Goal: Task Accomplishment & Management: Complete application form

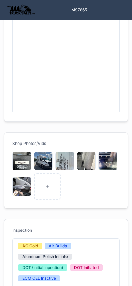
scroll to position [166, 0]
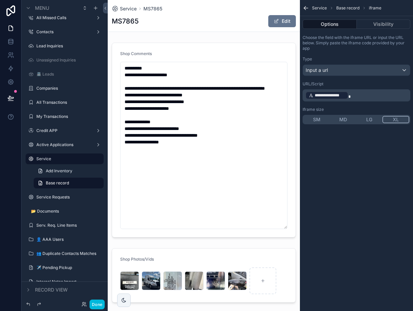
click at [129, 7] on span "Service" at bounding box center [128, 8] width 17 height 7
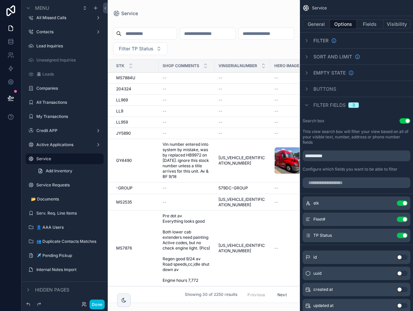
click at [401, 204] on button "Use setting" at bounding box center [401, 203] width 11 height 5
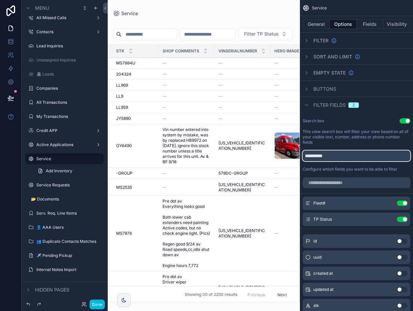
click at [338, 158] on input "**********" at bounding box center [356, 156] width 108 height 11
type input "***"
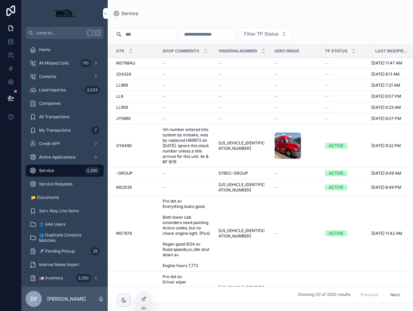
click at [142, 300] on icon at bounding box center [143, 299] width 3 height 3
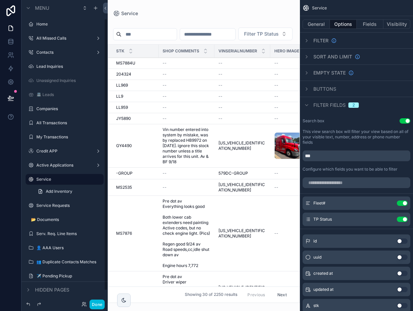
scroll to position [21, 0]
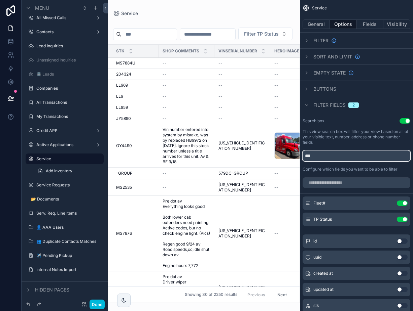
click at [337, 157] on input "***" at bounding box center [356, 156] width 108 height 11
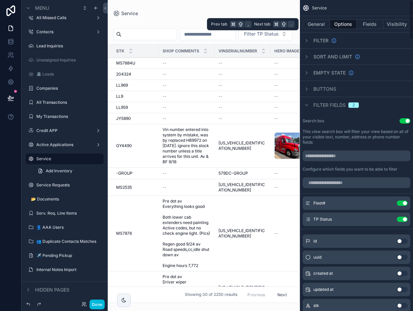
click at [368, 26] on button "Fields" at bounding box center [369, 24] width 27 height 9
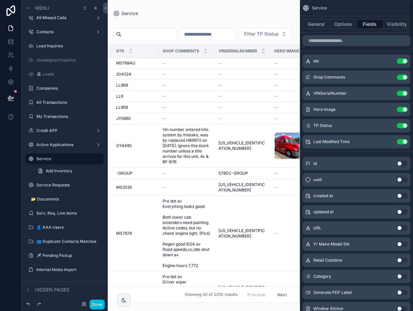
click at [406, 62] on button "Use setting" at bounding box center [401, 61] width 11 height 5
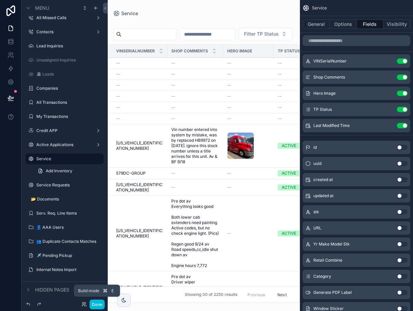
click at [95, 303] on button "Done" at bounding box center [96, 305] width 15 height 10
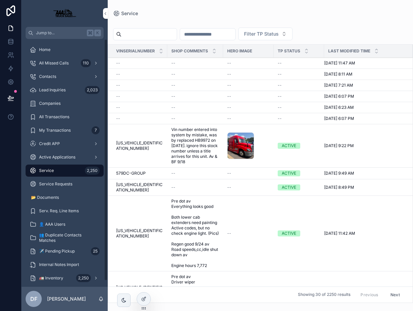
click at [77, 170] on div "Service 2,250" at bounding box center [65, 170] width 70 height 11
click at [93, 171] on div "2,250" at bounding box center [92, 171] width 15 height 8
click at [42, 170] on span "Service" at bounding box center [46, 170] width 15 height 5
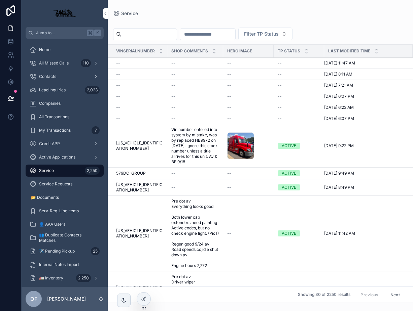
click at [46, 181] on div "Service Requests" at bounding box center [65, 184] width 70 height 11
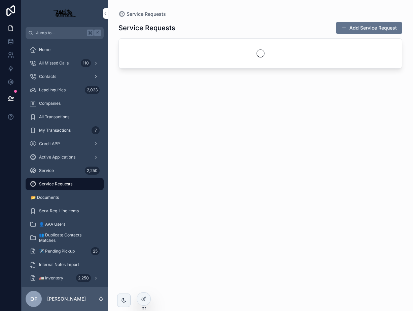
click at [46, 168] on span "Service" at bounding box center [46, 170] width 15 height 5
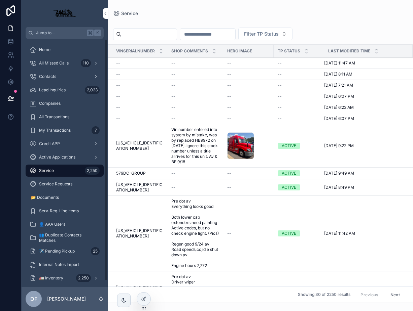
click at [97, 170] on div "2,250" at bounding box center [92, 171] width 15 height 8
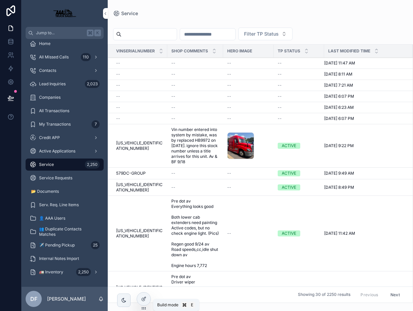
click at [146, 297] on icon at bounding box center [143, 299] width 5 height 5
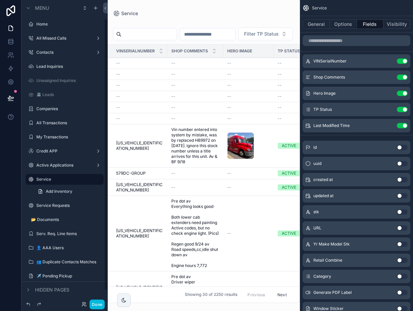
scroll to position [21, 0]
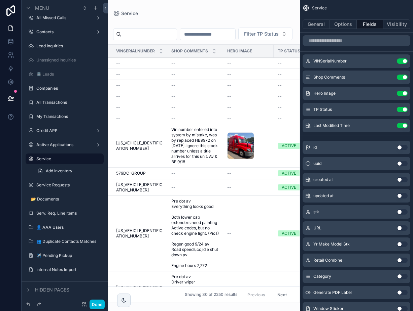
click at [0, 0] on icon "scrollable content" at bounding box center [0, 0] width 0 height 0
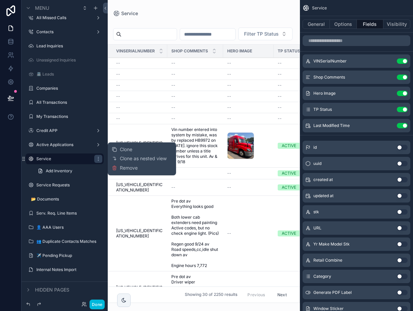
click at [0, 0] on icon "scrollable content" at bounding box center [0, 0] width 0 height 0
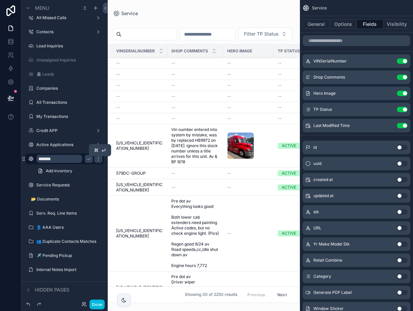
click at [90, 159] on icon "scrollable content" at bounding box center [88, 159] width 3 height 2
click at [56, 159] on label "Service" at bounding box center [67, 158] width 63 height 5
click at [36, 158] on div "Service" at bounding box center [64, 159] width 75 height 11
click at [34, 159] on div "scrollable content" at bounding box center [31, 159] width 8 height 8
click at [0, 0] on icon "scrollable content" at bounding box center [0, 0] width 0 height 0
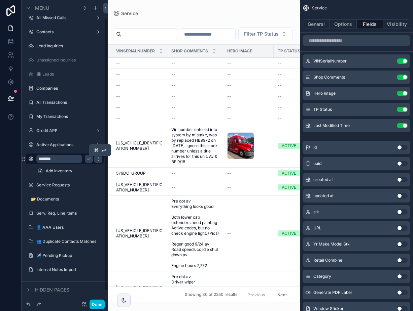
click at [89, 160] on icon "scrollable content" at bounding box center [88, 158] width 5 height 5
click at [0, 0] on icon "scrollable content" at bounding box center [0, 0] width 0 height 0
click at [47, 132] on label "Credit APP" at bounding box center [63, 130] width 54 height 5
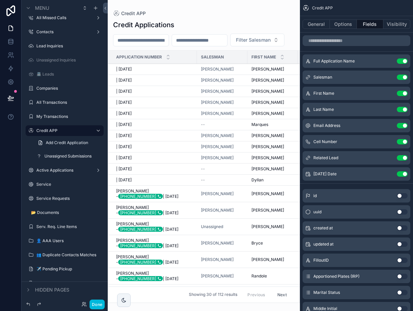
click at [48, 143] on span "Add Credit Application" at bounding box center [67, 142] width 42 height 5
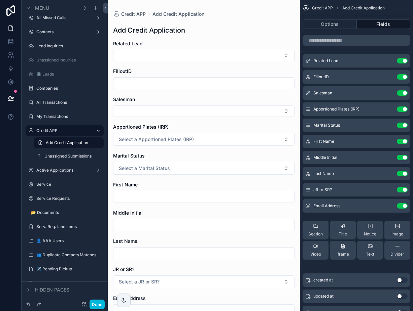
click at [49, 184] on label "Service" at bounding box center [67, 184] width 63 height 5
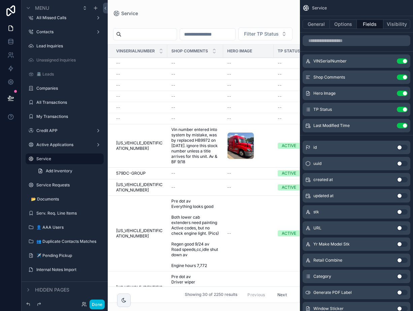
click at [134, 245] on div "scrollable content" at bounding box center [204, 155] width 192 height 311
click at [140, 239] on span "3AKJHPDVXMSMS7876" at bounding box center [139, 233] width 47 height 11
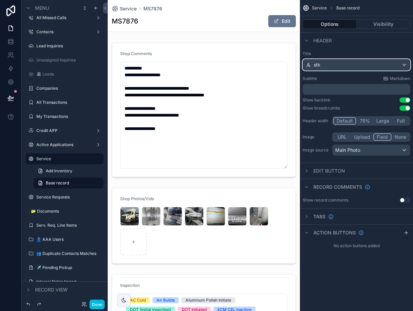
click at [344, 64] on div "stk" at bounding box center [356, 65] width 107 height 11
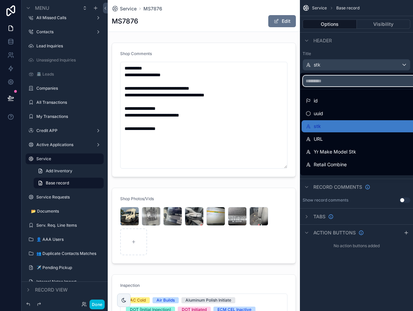
click at [334, 81] on input "scrollable content" at bounding box center [360, 81] width 115 height 11
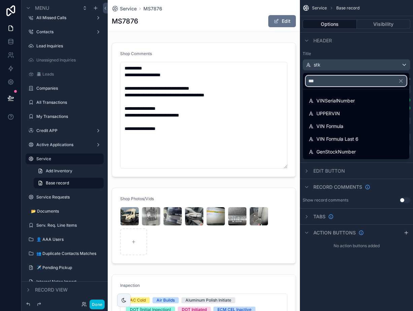
type input "***"
click at [353, 103] on span "VINSerialNumber" at bounding box center [335, 101] width 38 height 8
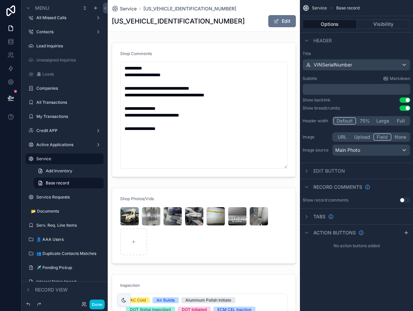
click at [308, 40] on icon "scrollable content" at bounding box center [306, 40] width 5 height 5
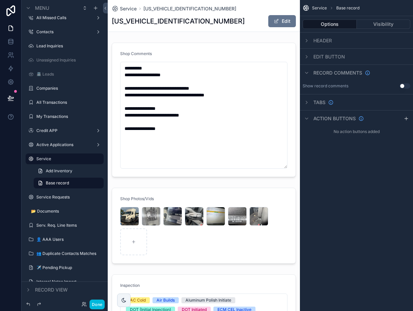
click at [234, 79] on div "scrollable content" at bounding box center [204, 110] width 192 height 140
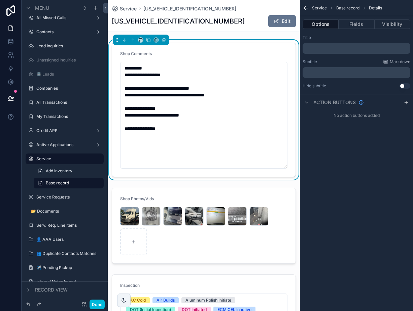
click at [355, 24] on button "Fields" at bounding box center [356, 24] width 36 height 9
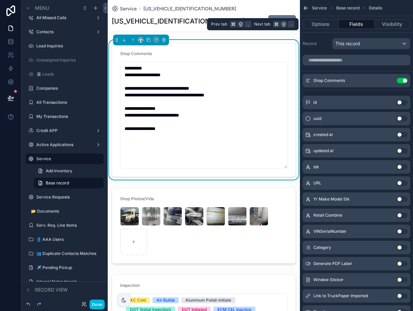
click at [325, 25] on button "Options" at bounding box center [320, 24] width 36 height 9
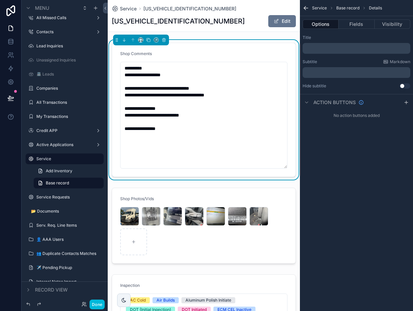
click at [402, 87] on button "Use setting" at bounding box center [404, 85] width 11 height 5
click at [403, 87] on button "Use setting" at bounding box center [404, 85] width 11 height 5
click at [309, 102] on icon "scrollable content" at bounding box center [306, 102] width 5 height 5
click at [356, 28] on button "Fields" at bounding box center [356, 24] width 36 height 9
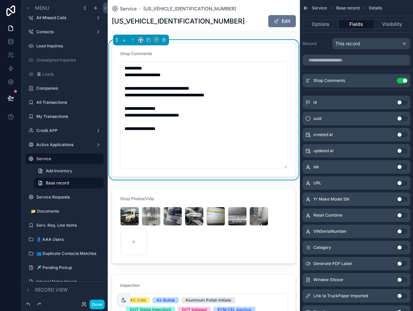
click at [214, 17] on div "3AKJHPDVXMSMS7876 Edit" at bounding box center [204, 21] width 184 height 13
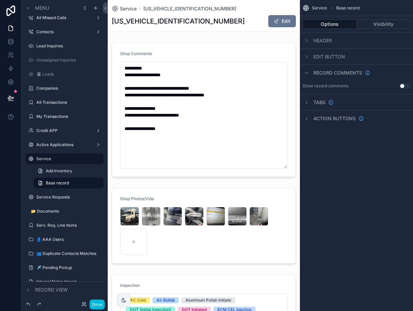
click at [308, 39] on icon "scrollable content" at bounding box center [306, 40] width 5 height 5
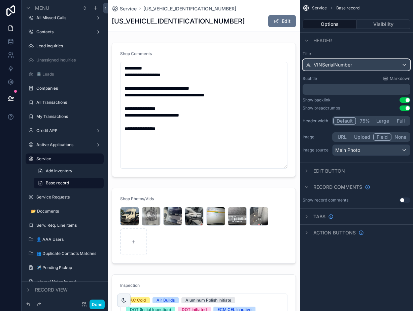
click at [339, 64] on span "VINSerialNumber" at bounding box center [332, 65] width 38 height 7
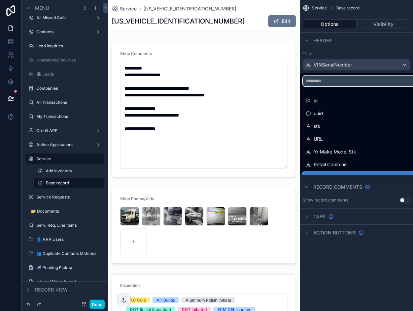
click at [332, 81] on input "scrollable content" at bounding box center [360, 81] width 115 height 11
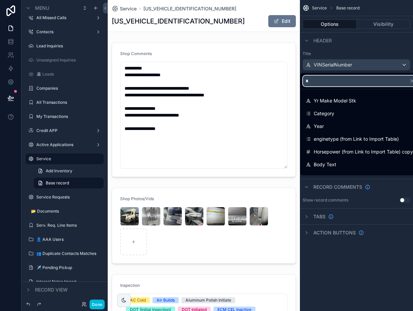
type input "*"
click at [329, 101] on span "Yr Make Model Stk" at bounding box center [334, 101] width 42 height 8
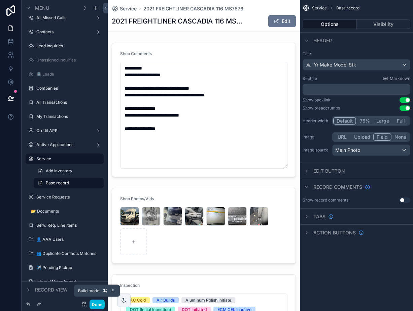
click at [100, 305] on button "Done" at bounding box center [96, 305] width 15 height 10
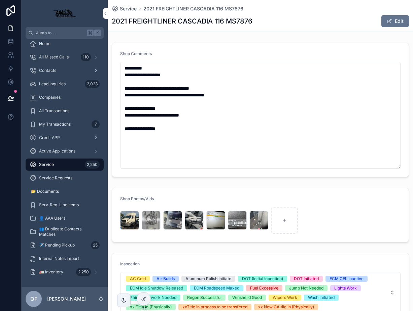
click at [125, 8] on span "Service" at bounding box center [128, 8] width 17 height 7
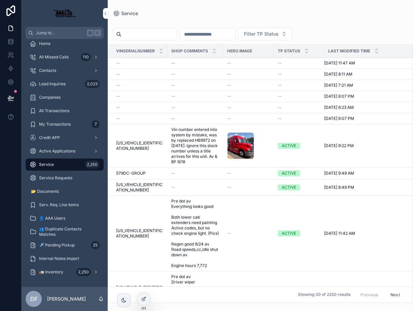
click at [143, 297] on icon at bounding box center [143, 299] width 5 height 5
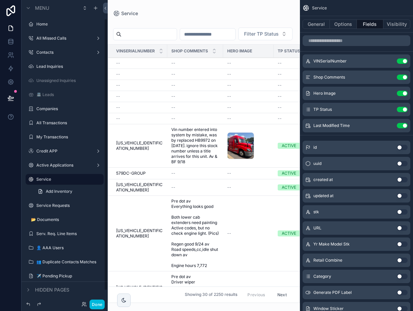
scroll to position [21, 0]
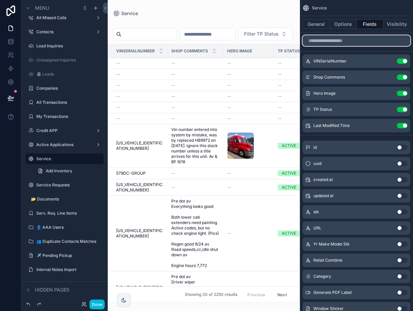
click at [335, 43] on input "scrollable content" at bounding box center [356, 40] width 108 height 11
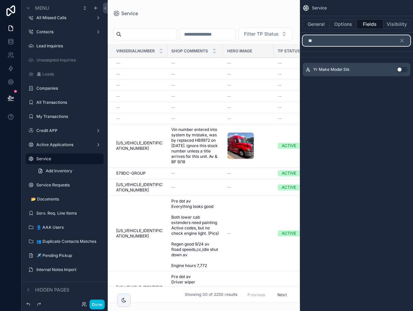
type input "**"
click at [398, 69] on button "Use setting" at bounding box center [401, 69] width 11 height 5
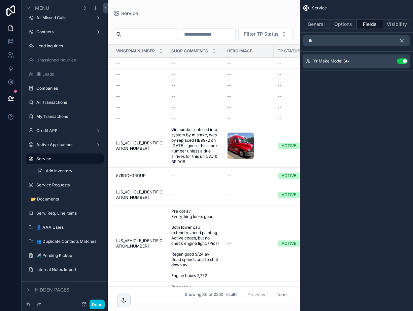
click at [402, 40] on icon "scrollable content" at bounding box center [401, 41] width 6 height 6
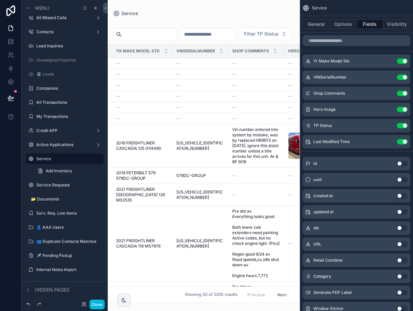
click at [403, 79] on button "Use setting" at bounding box center [401, 77] width 11 height 5
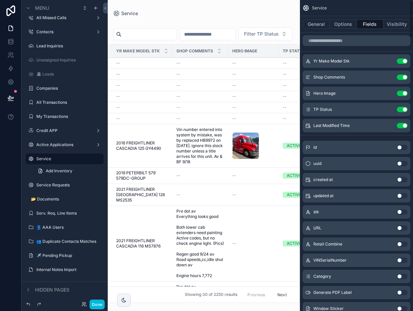
click at [406, 76] on button "Use setting" at bounding box center [401, 77] width 11 height 5
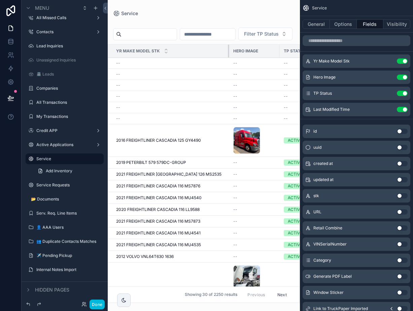
drag, startPoint x: 171, startPoint y: 64, endPoint x: 241, endPoint y: 73, distance: 71.3
click at [241, 73] on div "Service Filter TP Status Yr Make Model Stk Hero Image TP Status Last Modified T…" at bounding box center [204, 151] width 192 height 303
click at [405, 78] on button "Use setting" at bounding box center [401, 77] width 11 height 5
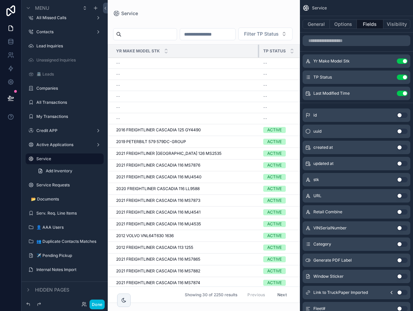
drag, startPoint x: 228, startPoint y: 63, endPoint x: 257, endPoint y: 72, distance: 31.0
click at [258, 57] on div "scrollable content" at bounding box center [259, 51] width 3 height 13
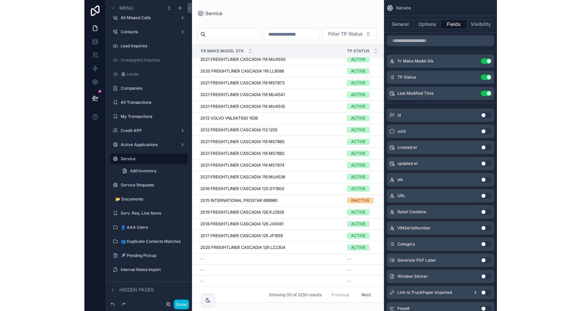
scroll to position [0, 0]
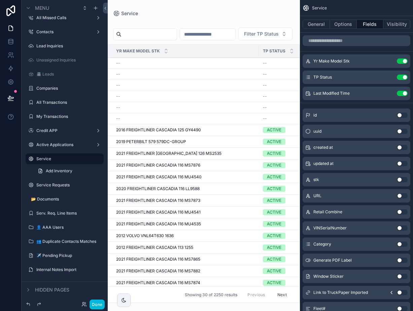
click at [155, 32] on input "scrollable content" at bounding box center [148, 34] width 55 height 9
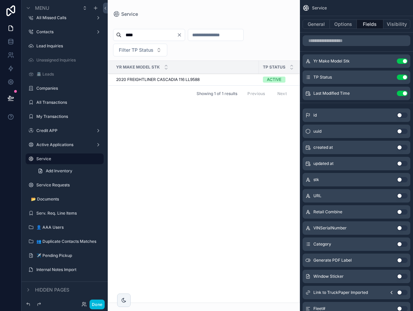
type input "****"
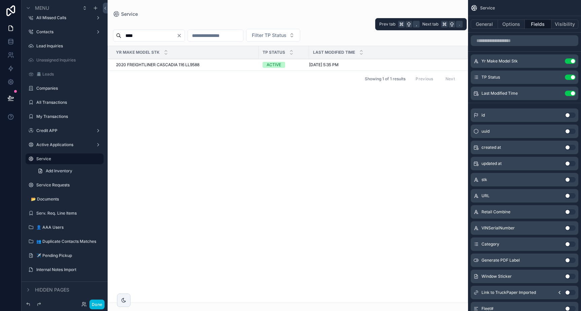
click at [412, 23] on button "General" at bounding box center [484, 24] width 27 height 9
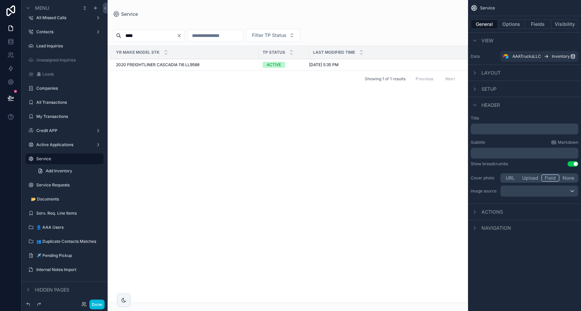
click at [412, 103] on icon "scrollable content" at bounding box center [474, 105] width 5 height 5
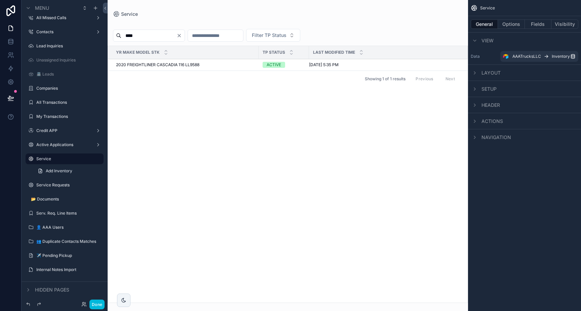
click at [412, 43] on icon "scrollable content" at bounding box center [474, 40] width 5 height 5
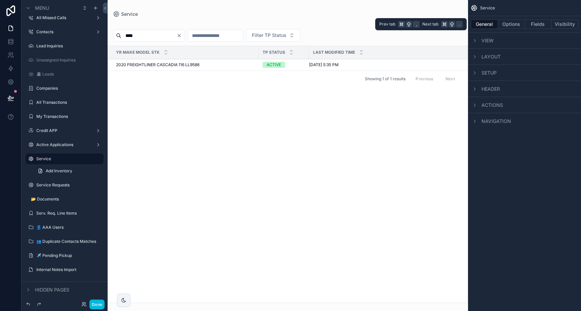
click at [412, 25] on button "Options" at bounding box center [511, 24] width 27 height 9
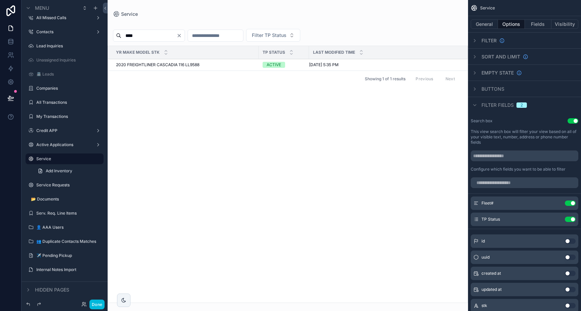
click at [412, 43] on icon "scrollable content" at bounding box center [474, 40] width 5 height 5
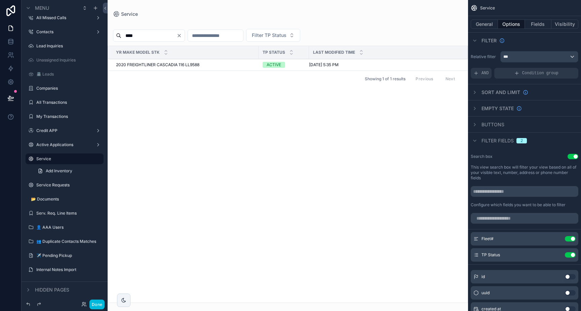
click at [412, 43] on icon "scrollable content" at bounding box center [474, 40] width 5 height 5
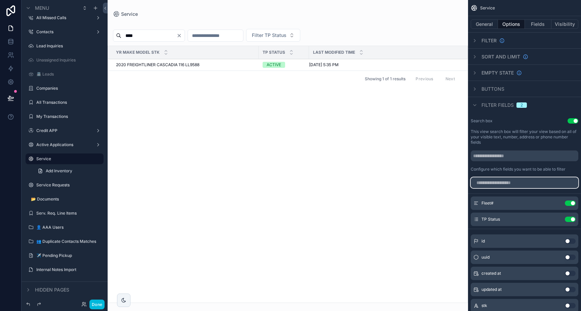
click at [412, 186] on input "scrollable content" at bounding box center [525, 183] width 108 height 11
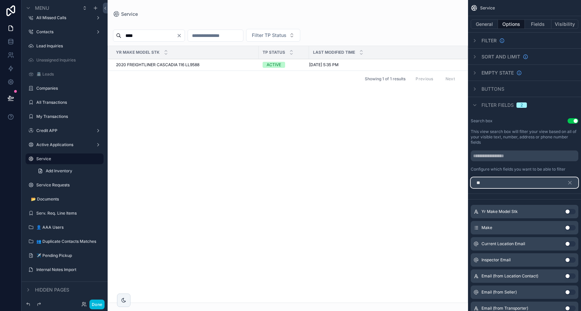
type input "*"
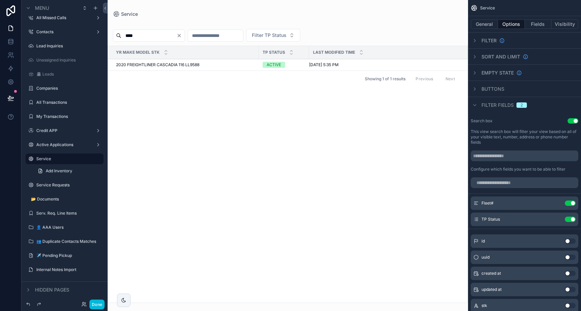
click at [182, 33] on icon "Clear" at bounding box center [179, 35] width 5 height 5
click at [174, 35] on input "scrollable content" at bounding box center [148, 35] width 55 height 9
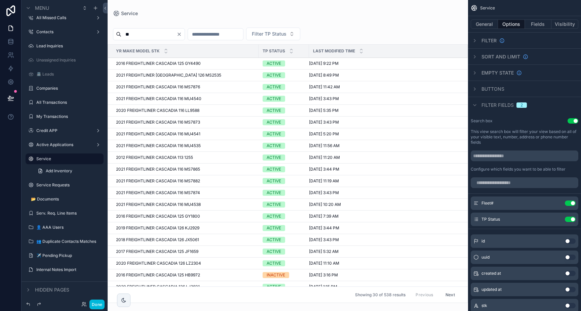
type input "*"
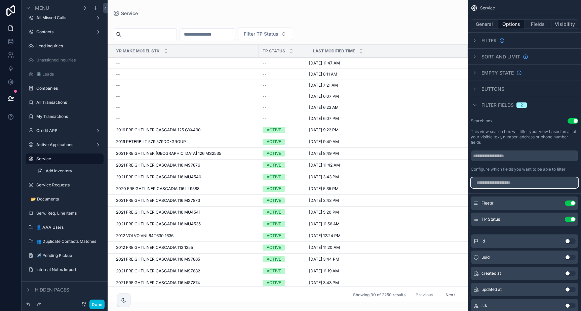
click at [412, 184] on input "scrollable content" at bounding box center [525, 183] width 108 height 11
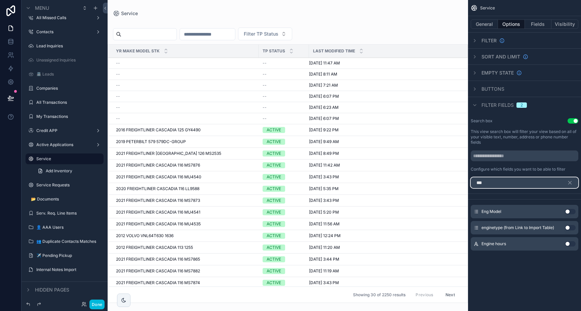
type input "***"
click at [412, 213] on button "Use setting" at bounding box center [570, 211] width 11 height 5
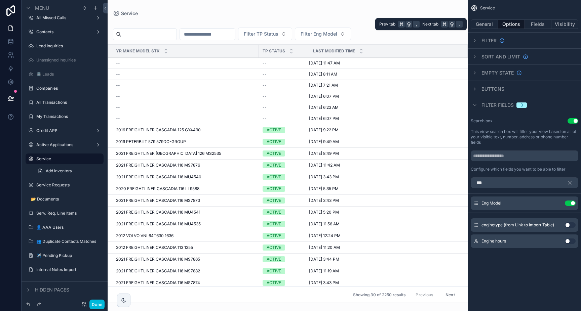
click at [412, 27] on button "Fields" at bounding box center [538, 24] width 27 height 9
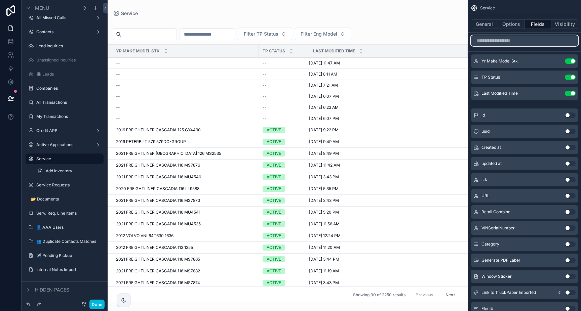
click at [412, 43] on input "scrollable content" at bounding box center [525, 40] width 108 height 11
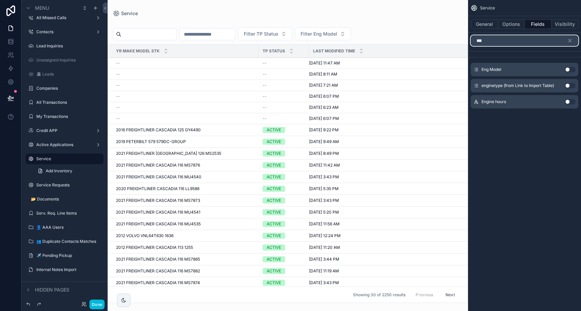
type input "***"
click at [412, 68] on button "Use setting" at bounding box center [570, 69] width 11 height 5
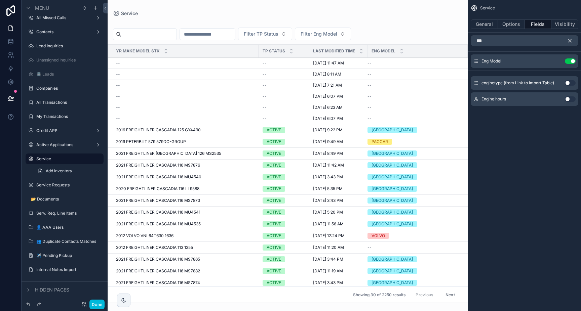
click at [412, 42] on icon "scrollable content" at bounding box center [570, 41] width 6 height 6
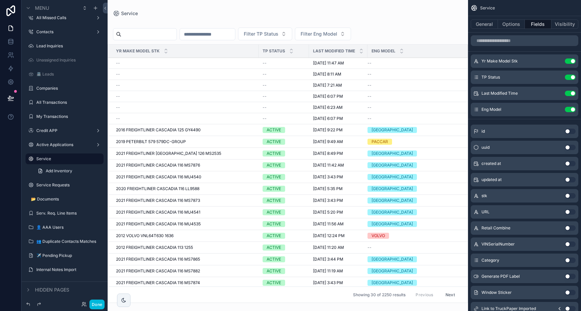
click at [412, 26] on button "General" at bounding box center [484, 24] width 27 height 9
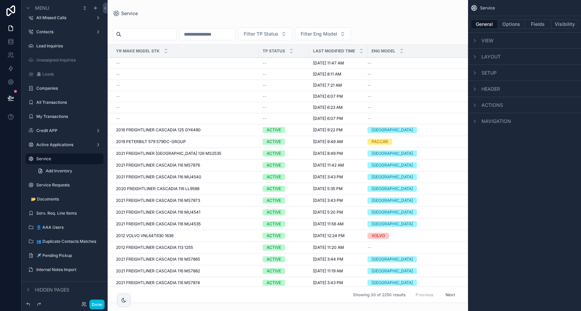
click at [412, 121] on span "Navigation" at bounding box center [497, 121] width 30 height 7
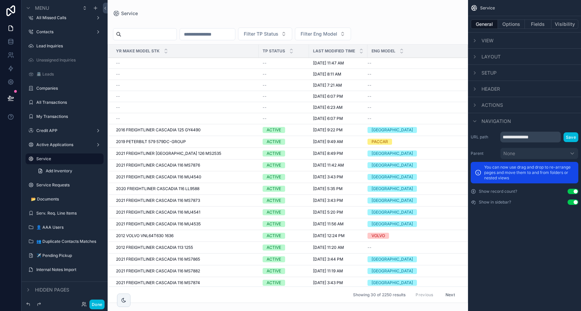
click at [412, 121] on span "Navigation" at bounding box center [497, 121] width 30 height 7
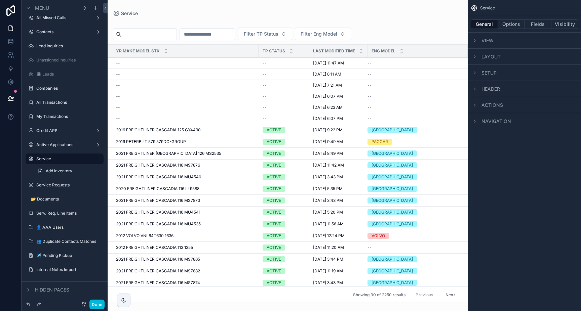
click at [412, 105] on span "Actions" at bounding box center [493, 105] width 22 height 7
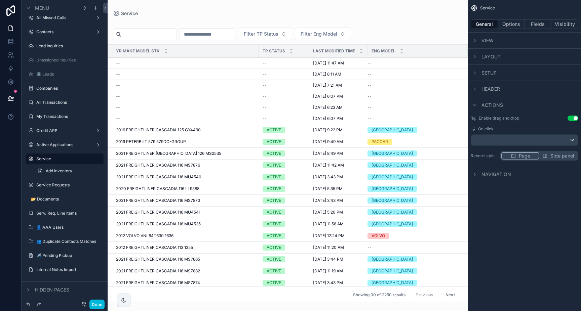
click at [412, 105] on span "Actions" at bounding box center [493, 105] width 22 height 7
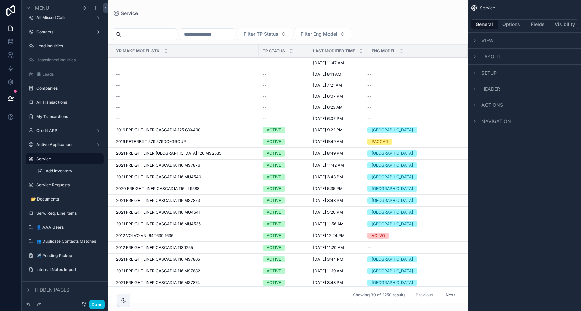
click at [412, 87] on span "Header" at bounding box center [491, 89] width 18 height 7
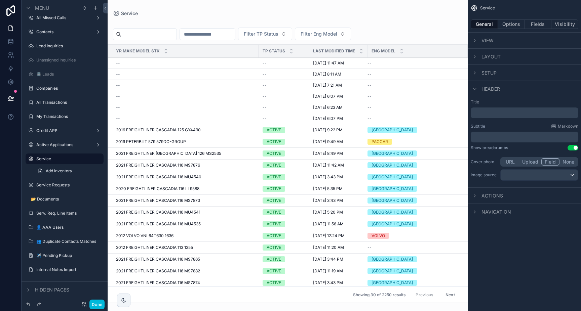
click at [412, 88] on span "Header" at bounding box center [491, 89] width 18 height 7
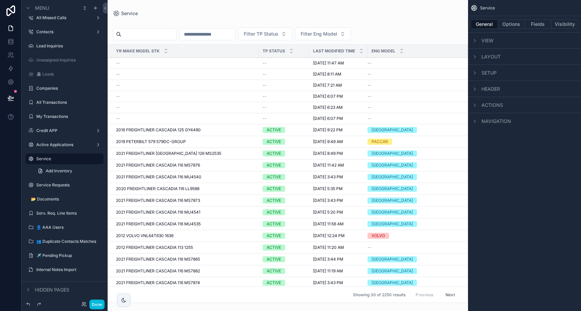
click at [412, 75] on span "Setup" at bounding box center [489, 73] width 15 height 7
click at [412, 55] on span "Layout" at bounding box center [491, 56] width 19 height 7
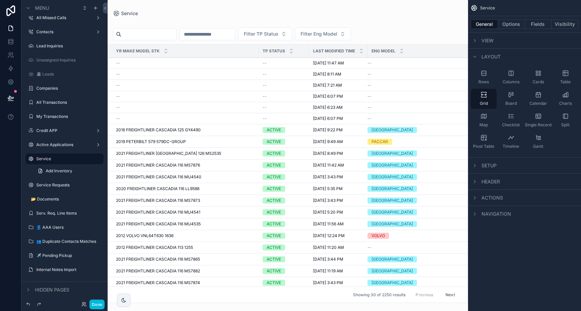
click at [412, 55] on span "Layout" at bounding box center [491, 56] width 19 height 7
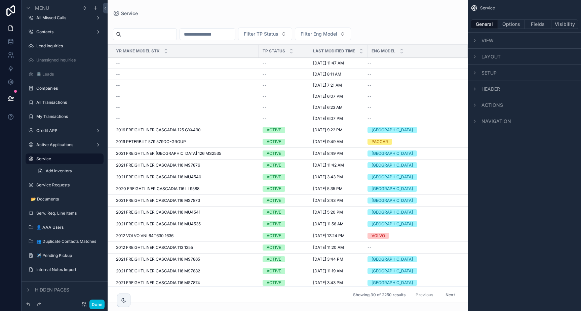
click at [412, 42] on span "View" at bounding box center [488, 40] width 12 height 7
click at [412, 120] on icon "scrollable content" at bounding box center [474, 121] width 5 height 5
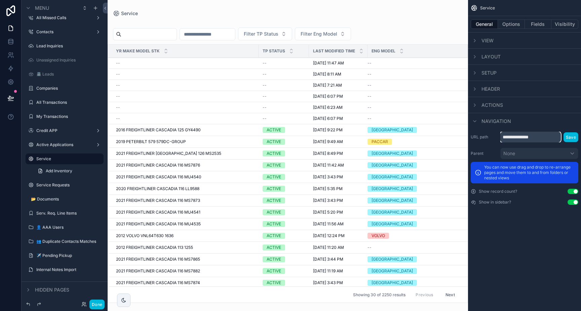
click at [412, 135] on input "**********" at bounding box center [530, 137] width 61 height 11
type input "*******"
click at [412, 137] on button "Save" at bounding box center [571, 137] width 15 height 10
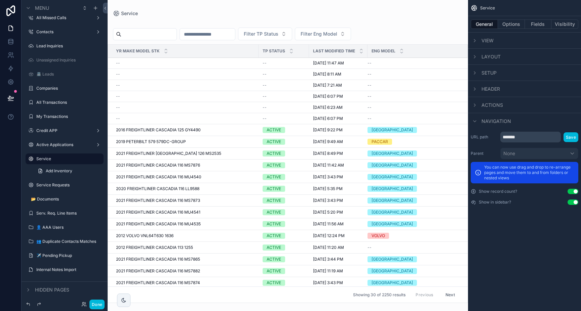
click at [412, 203] on button "Use setting" at bounding box center [573, 202] width 11 height 5
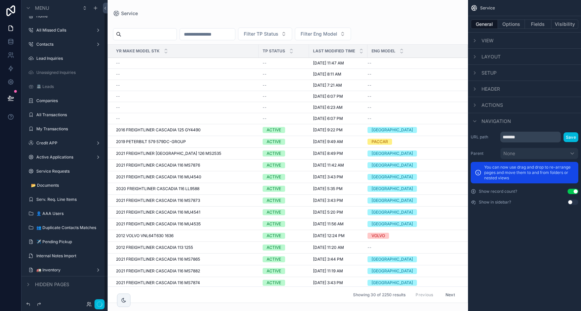
click at [412, 203] on button "Use setting" at bounding box center [573, 202] width 11 height 5
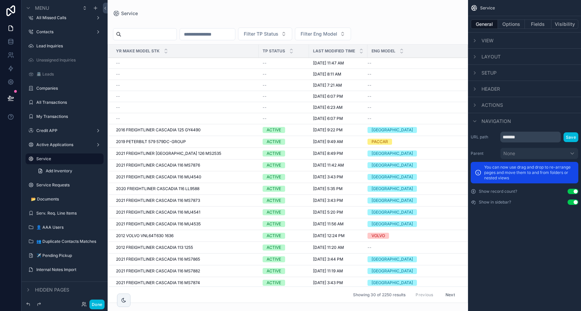
click at [412, 203] on button "Use setting" at bounding box center [573, 202] width 11 height 5
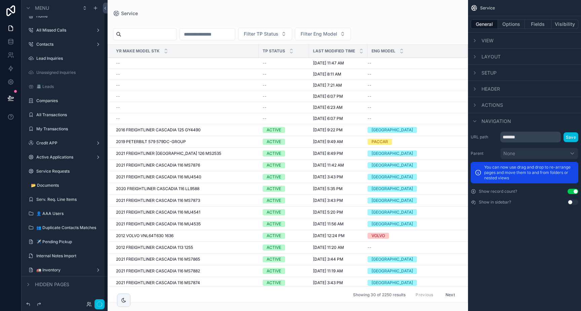
scroll to position [8, 0]
click at [412, 203] on button "Use setting" at bounding box center [573, 202] width 11 height 5
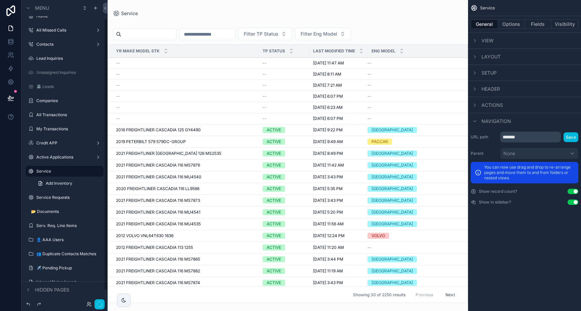
scroll to position [21, 0]
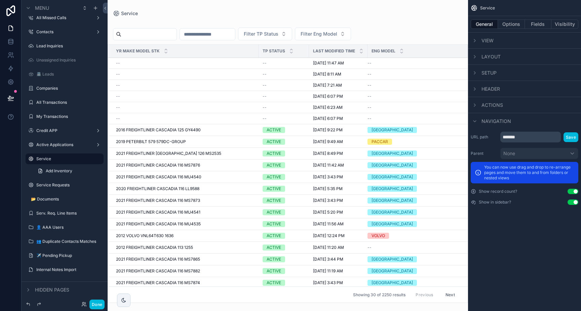
click at [412, 120] on div "scrollable content" at bounding box center [475, 121] width 8 height 8
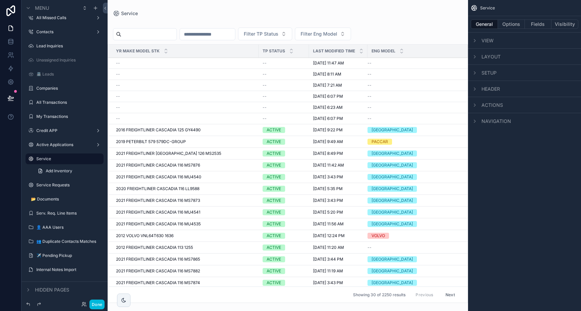
click at [412, 102] on div "scrollable content" at bounding box center [475, 105] width 8 height 8
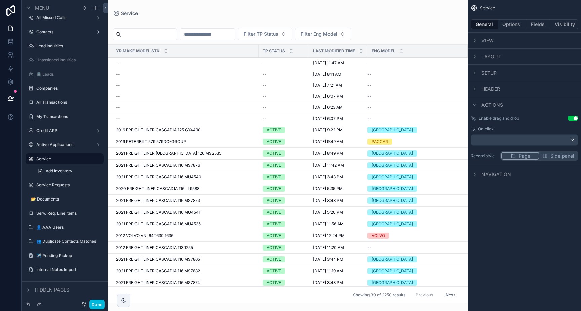
click at [412, 102] on div "scrollable content" at bounding box center [475, 105] width 8 height 8
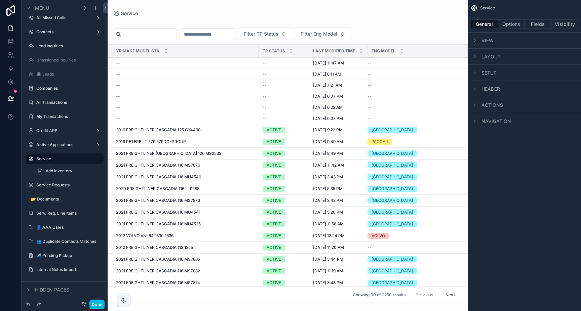
click at [412, 87] on div "scrollable content" at bounding box center [475, 89] width 8 height 8
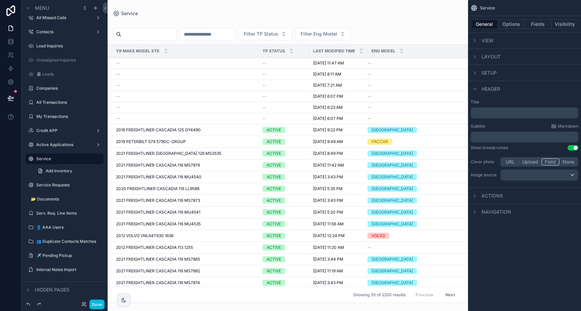
click at [412, 148] on button "Use setting" at bounding box center [573, 147] width 11 height 5
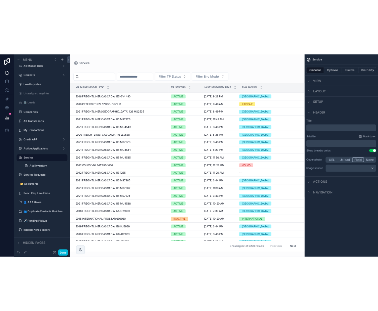
scroll to position [0, 0]
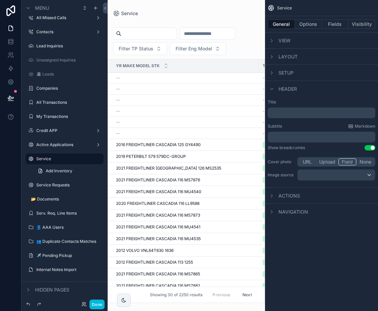
click at [98, 306] on button "Done" at bounding box center [96, 305] width 15 height 10
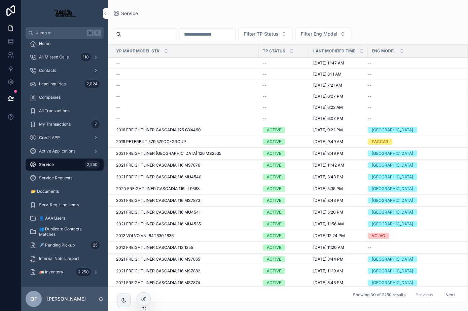
click at [146, 298] on icon at bounding box center [143, 299] width 5 height 5
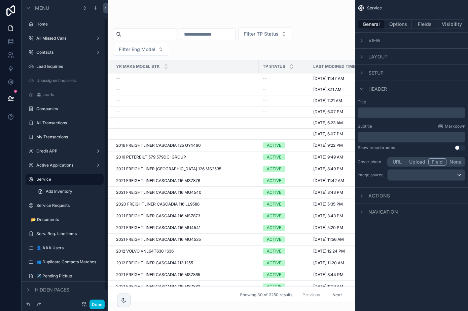
scroll to position [21, 0]
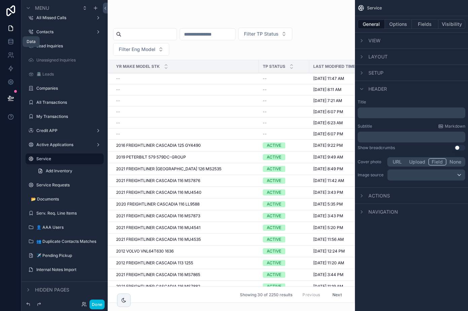
click at [11, 43] on icon at bounding box center [10, 41] width 7 height 7
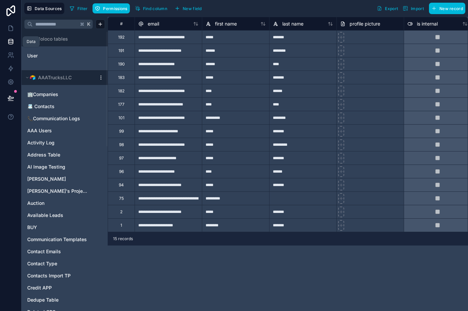
click at [11, 43] on icon at bounding box center [10, 41] width 7 height 7
click at [9, 80] on icon at bounding box center [10, 82] width 7 height 7
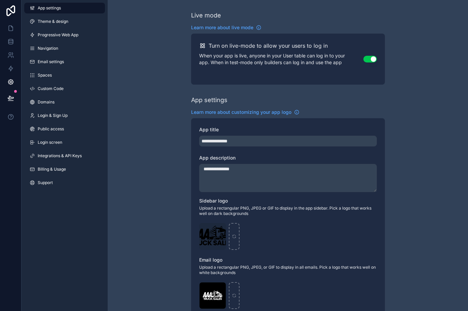
click at [48, 50] on span "Navigation" at bounding box center [48, 48] width 21 height 5
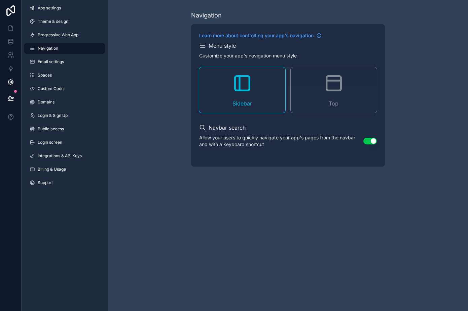
click at [44, 64] on span "Email settings" at bounding box center [51, 61] width 26 height 5
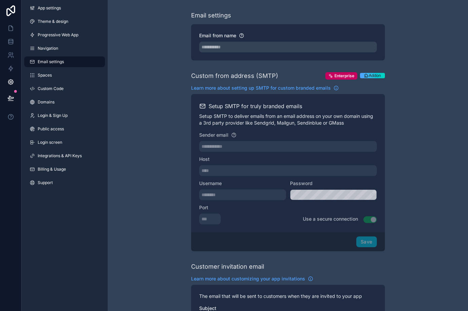
click at [46, 78] on link "Spaces" at bounding box center [64, 75] width 81 height 11
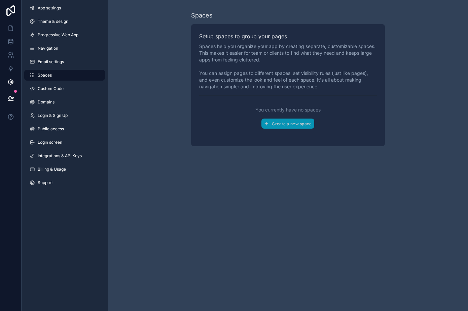
click at [48, 93] on link "Custom Code" at bounding box center [64, 88] width 81 height 11
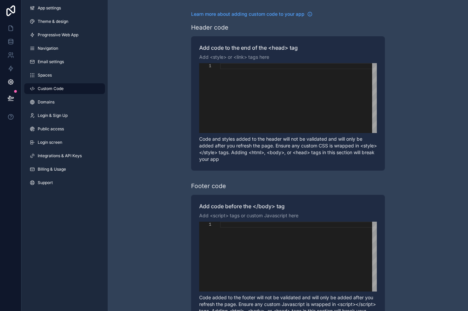
click at [46, 107] on link "Domains" at bounding box center [64, 102] width 81 height 11
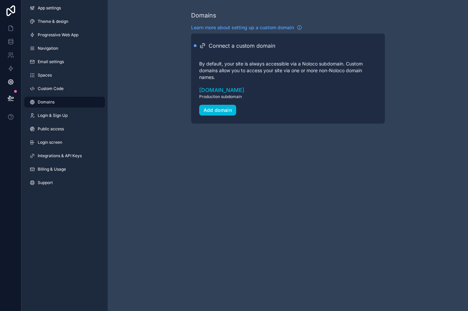
click at [47, 118] on span "Login & Sign Up" at bounding box center [53, 115] width 30 height 5
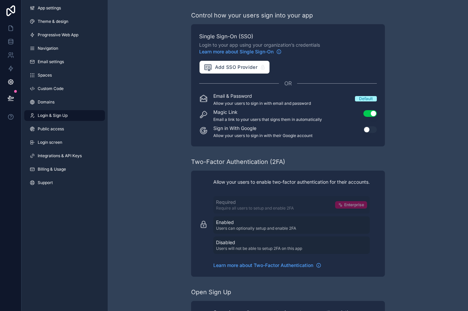
click at [47, 128] on span "Public access" at bounding box center [51, 128] width 26 height 5
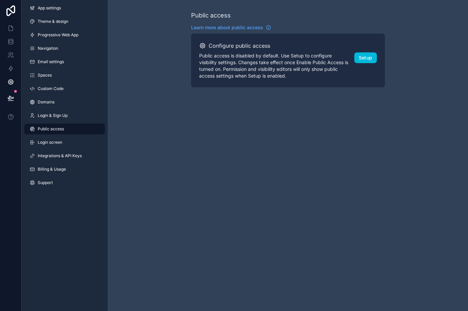
click at [46, 138] on link "Login screen" at bounding box center [64, 142] width 81 height 11
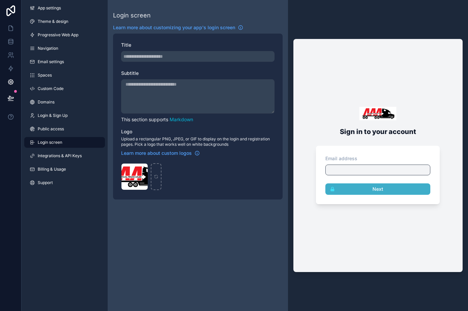
click at [43, 154] on span "Integrations & API Keys" at bounding box center [60, 155] width 44 height 5
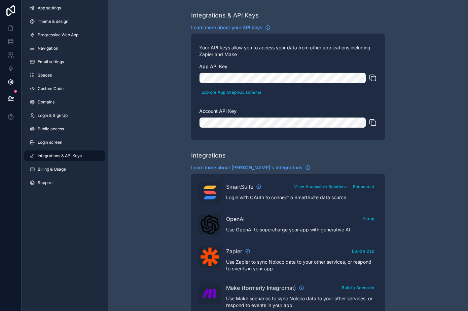
click at [45, 73] on span "Spaces" at bounding box center [45, 75] width 14 height 5
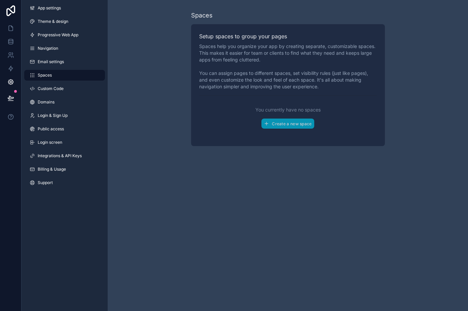
click at [45, 65] on link "Email settings" at bounding box center [64, 61] width 81 height 11
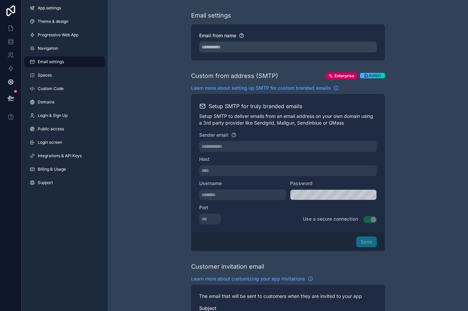
click at [45, 47] on span "Navigation" at bounding box center [48, 48] width 21 height 5
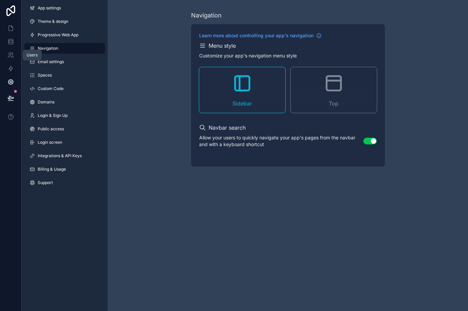
click at [7, 52] on icon at bounding box center [10, 55] width 7 height 7
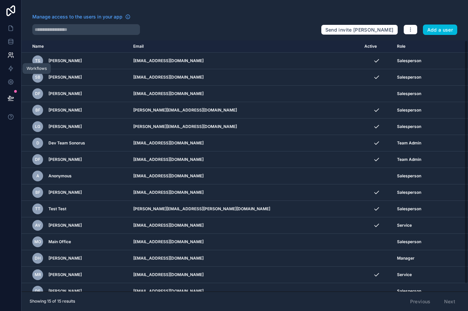
click at [9, 71] on icon at bounding box center [10, 68] width 7 height 7
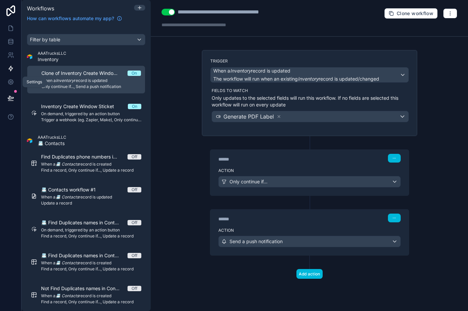
click at [9, 81] on icon at bounding box center [10, 82] width 7 height 7
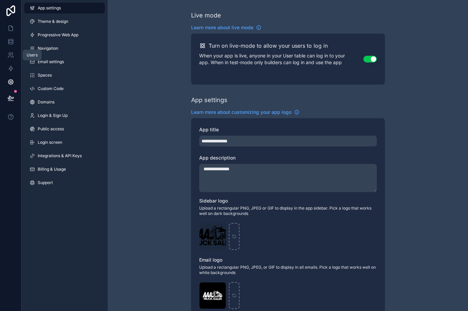
click at [13, 59] on link at bounding box center [10, 54] width 21 height 13
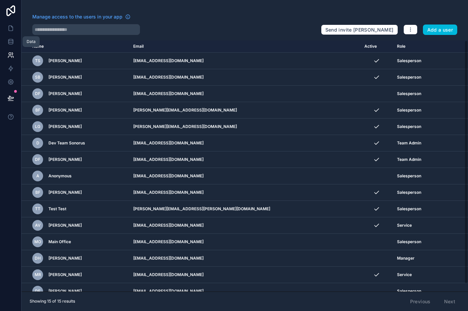
click at [10, 43] on icon at bounding box center [10, 41] width 7 height 7
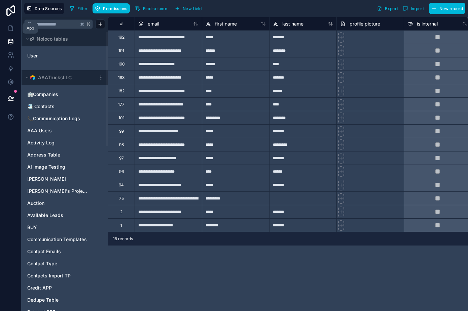
click at [11, 31] on icon at bounding box center [11, 28] width 4 height 5
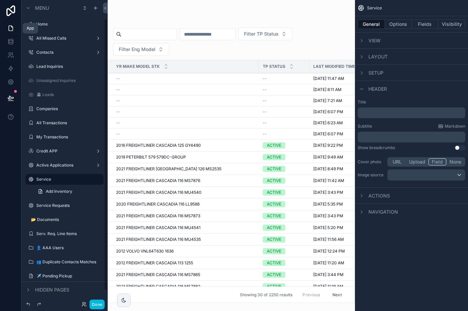
scroll to position [21, 0]
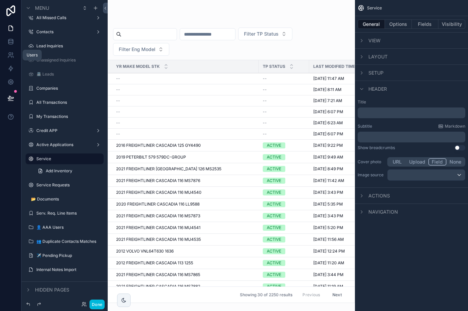
click at [8, 53] on icon at bounding box center [10, 55] width 7 height 7
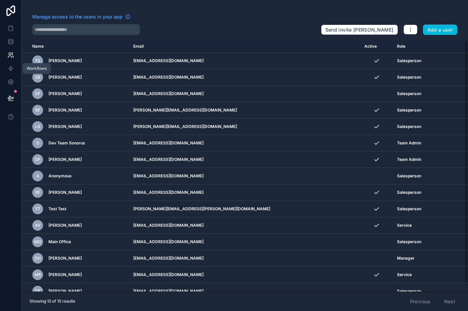
click at [9, 66] on icon at bounding box center [10, 68] width 7 height 7
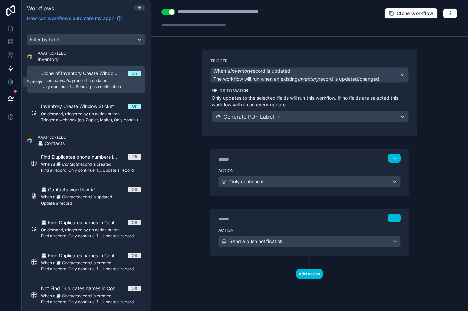
click at [10, 84] on icon at bounding box center [10, 82] width 7 height 7
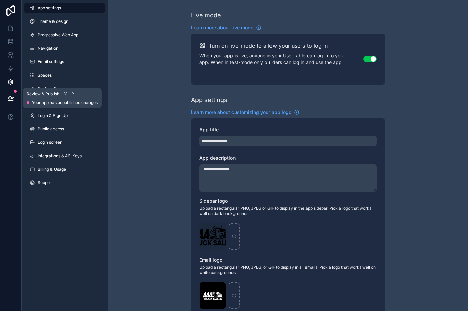
click at [10, 95] on icon at bounding box center [10, 98] width 7 height 7
click at [12, 68] on icon at bounding box center [10, 68] width 7 height 7
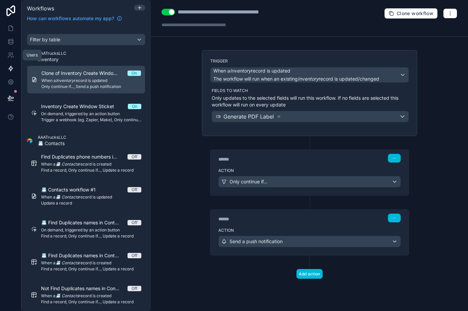
click at [10, 53] on icon at bounding box center [10, 54] width 2 height 2
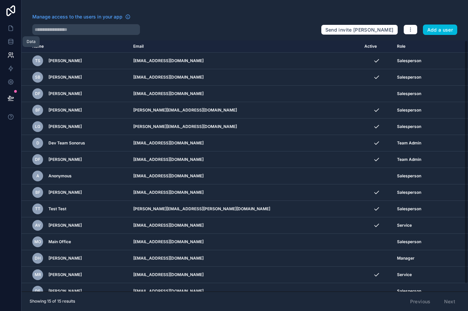
click at [10, 43] on icon at bounding box center [10, 41] width 7 height 7
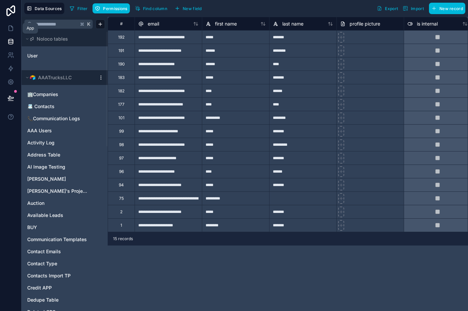
click at [9, 26] on icon at bounding box center [11, 28] width 4 height 5
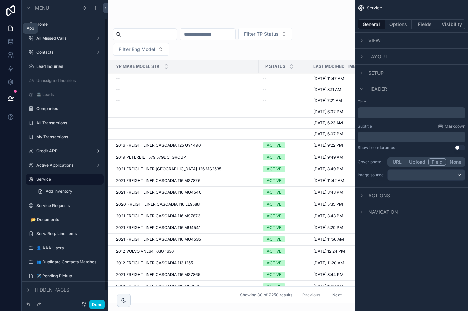
scroll to position [21, 0]
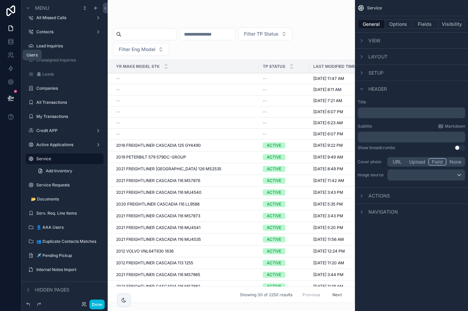
click at [11, 59] on link at bounding box center [10, 54] width 21 height 13
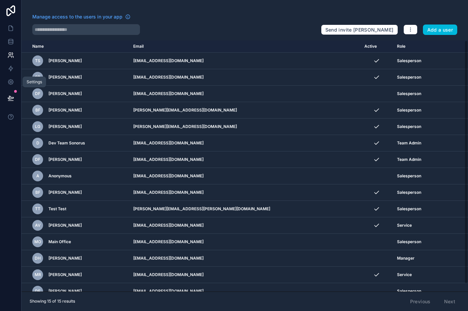
click at [12, 79] on icon at bounding box center [10, 82] width 7 height 7
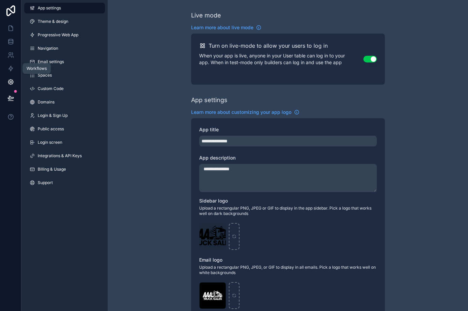
click at [11, 70] on icon at bounding box center [11, 68] width 4 height 5
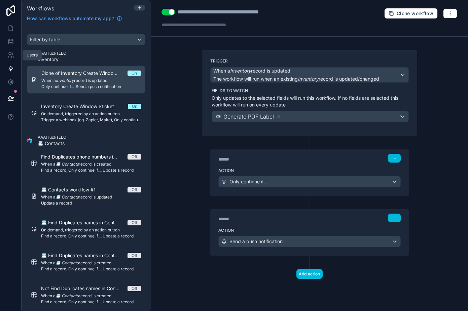
click at [9, 55] on icon at bounding box center [10, 55] width 7 height 7
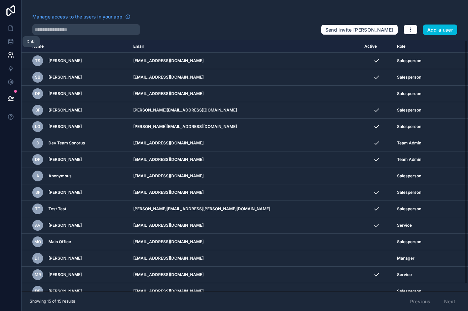
click at [9, 42] on icon at bounding box center [10, 41] width 7 height 7
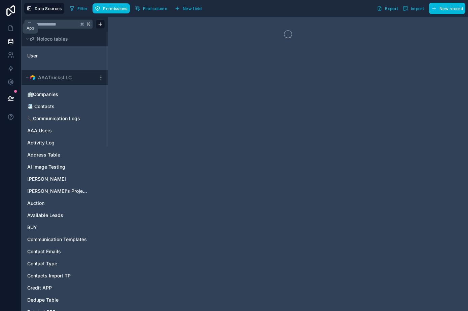
click at [10, 33] on link at bounding box center [10, 28] width 21 height 13
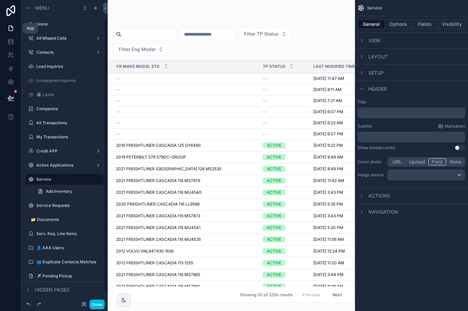
scroll to position [21, 0]
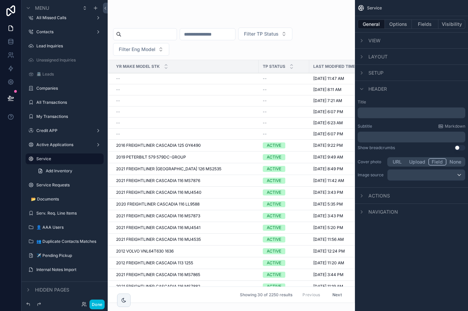
click at [10, 12] on icon at bounding box center [10, 10] width 13 height 11
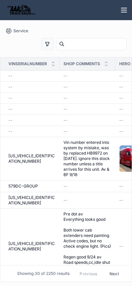
click at [68, 44] on input "scrollable content" at bounding box center [96, 44] width 62 height 11
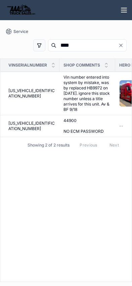
type input "****"
click at [24, 125] on span "[US_VEHICLE_IDENTIFICATION_NUMBER]" at bounding box center [31, 126] width 47 height 11
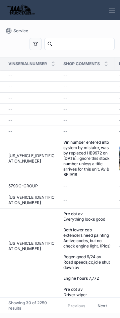
click at [23, 245] on span "[US_VEHICLE_IDENTIFICATION_NUMBER]" at bounding box center [31, 246] width 47 height 11
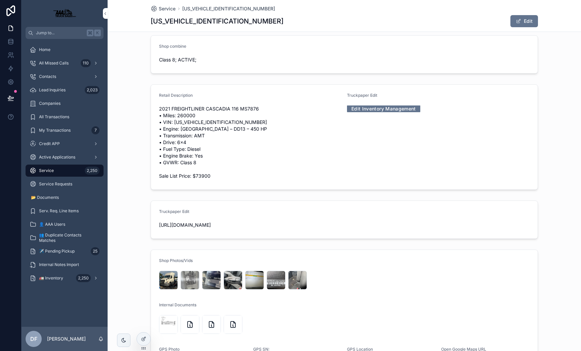
scroll to position [337, 0]
click at [132, 107] on link "Edit Inventory Management" at bounding box center [383, 108] width 73 height 10
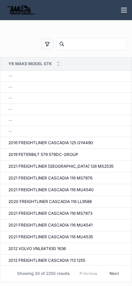
click at [42, 43] on button "scrollable content" at bounding box center [47, 44] width 12 height 12
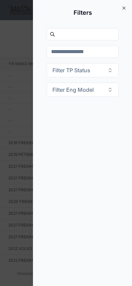
click at [125, 7] on icon "scrollable content" at bounding box center [124, 8] width 3 height 3
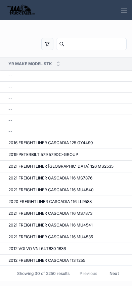
click at [75, 40] on input "scrollable content" at bounding box center [96, 44] width 62 height 11
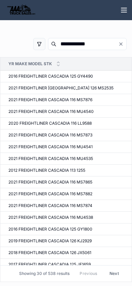
type input "**********"
click at [120, 44] on icon "Clear" at bounding box center [121, 44] width 3 height 3
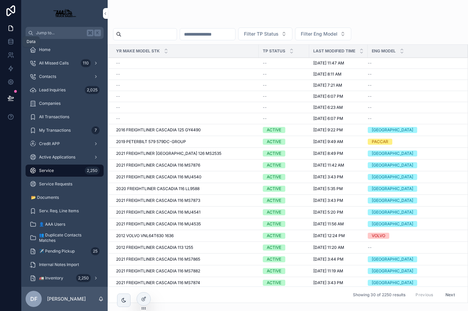
click at [9, 40] on icon at bounding box center [10, 40] width 4 height 2
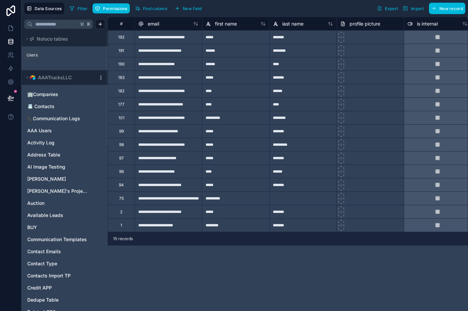
click at [11, 56] on icon at bounding box center [9, 57] width 3 height 2
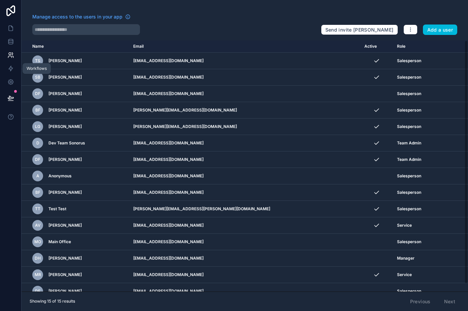
click at [12, 70] on icon at bounding box center [10, 68] width 7 height 7
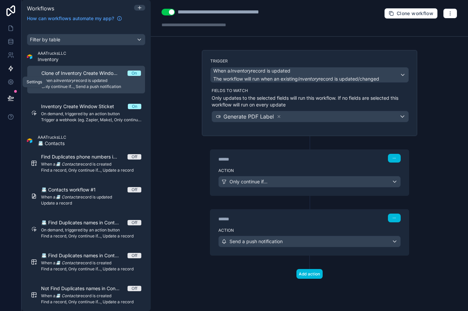
click at [10, 82] on icon at bounding box center [10, 82] width 7 height 7
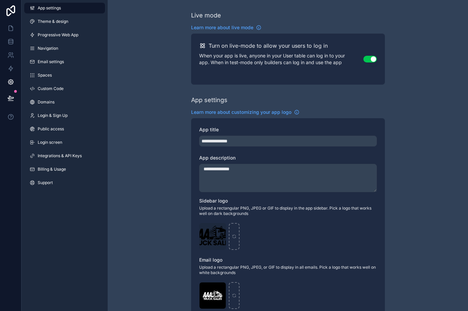
click at [47, 23] on span "Theme & design" at bounding box center [53, 21] width 31 height 5
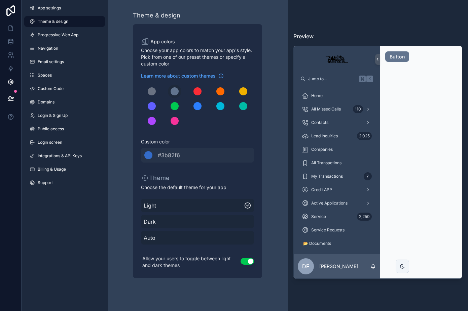
click at [46, 36] on span "Progressive Web App" at bounding box center [58, 34] width 41 height 5
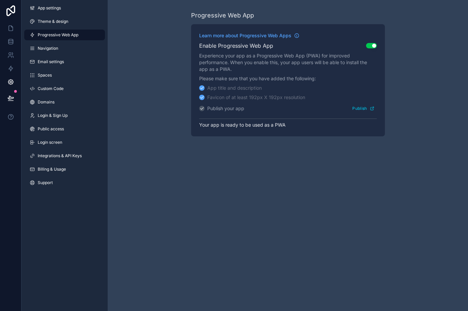
click at [47, 46] on span "Navigation" at bounding box center [48, 48] width 21 height 5
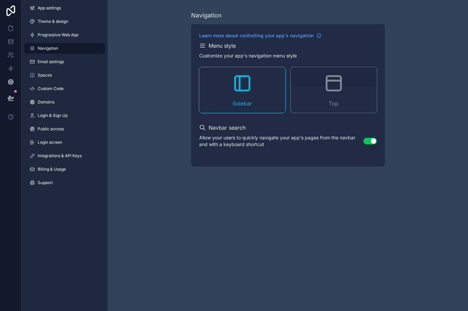
click at [47, 59] on link "Email settings" at bounding box center [64, 61] width 81 height 11
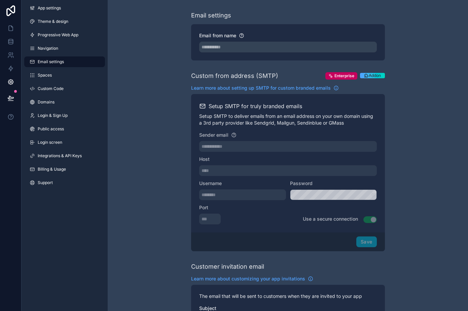
click at [47, 75] on span "Spaces" at bounding box center [45, 75] width 14 height 5
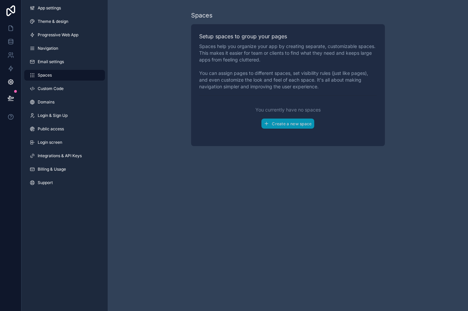
click at [45, 87] on span "Custom Code" at bounding box center [51, 88] width 26 height 5
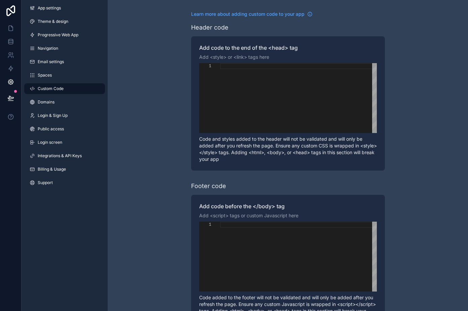
click at [47, 103] on span "Domains" at bounding box center [46, 102] width 17 height 5
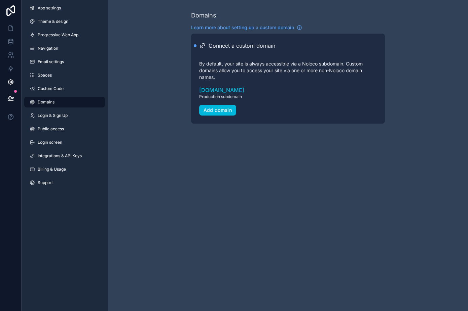
click at [46, 112] on link "Login & Sign Up" at bounding box center [64, 115] width 81 height 11
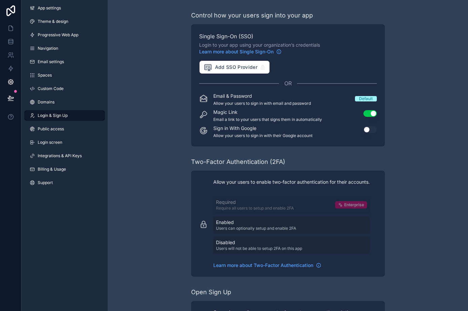
click at [47, 127] on span "Public access" at bounding box center [51, 128] width 26 height 5
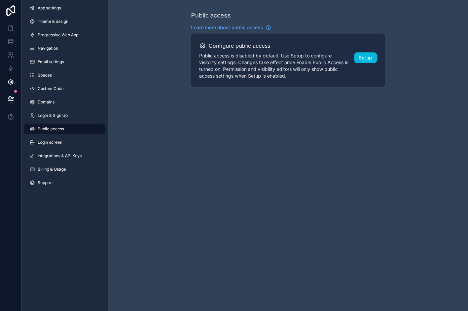
click at [46, 141] on span "Login screen" at bounding box center [50, 142] width 25 height 5
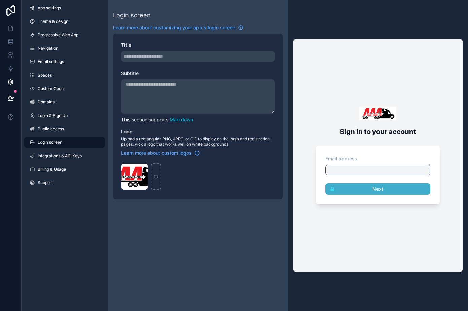
click at [44, 155] on span "Integrations & API Keys" at bounding box center [60, 155] width 44 height 5
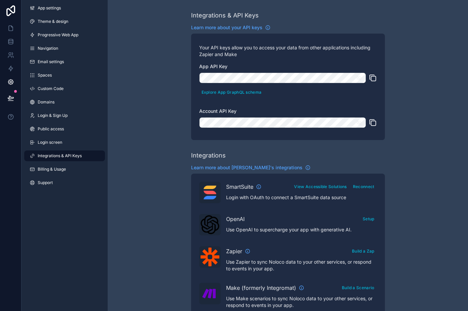
click at [42, 168] on span "Billing & Usage" at bounding box center [52, 169] width 28 height 5
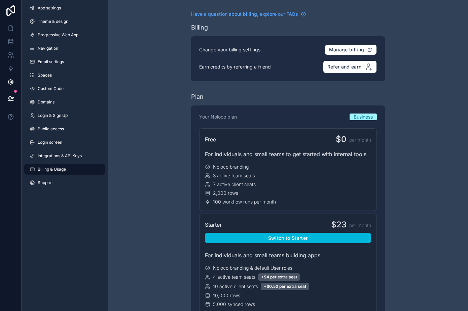
click at [42, 181] on span "Support" at bounding box center [45, 182] width 15 height 5
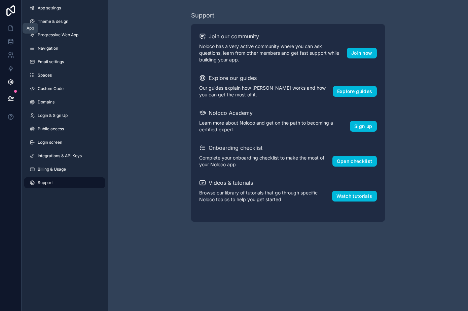
click at [13, 27] on icon at bounding box center [11, 28] width 4 height 5
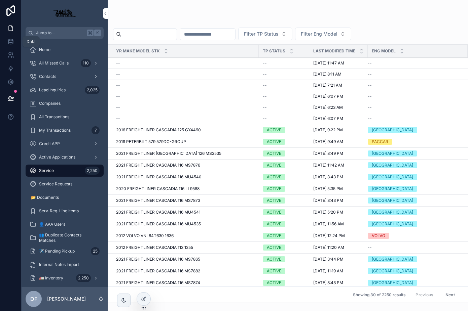
click at [11, 36] on link at bounding box center [10, 41] width 21 height 13
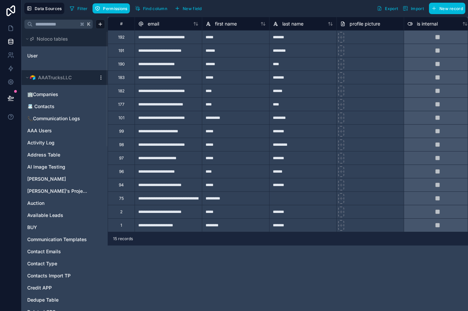
click at [102, 79] on html "**********" at bounding box center [234, 155] width 468 height 311
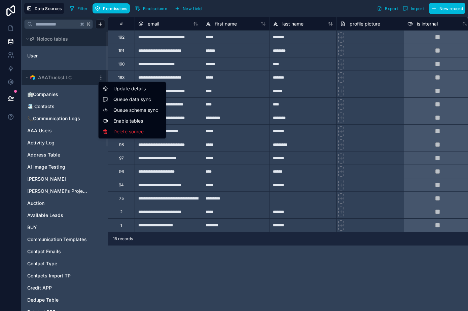
click at [131, 100] on span "Queue data sync" at bounding box center [137, 99] width 48 height 7
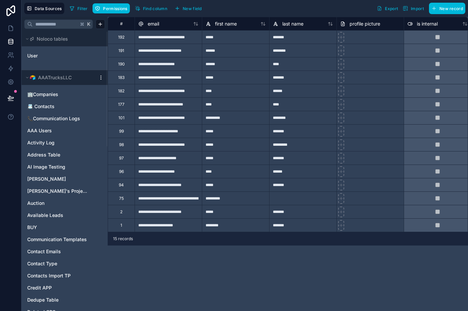
click at [102, 79] on html "**********" at bounding box center [234, 155] width 468 height 311
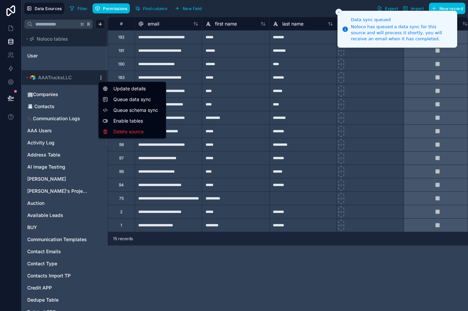
click at [128, 112] on span "Queue schema sync" at bounding box center [137, 110] width 48 height 7
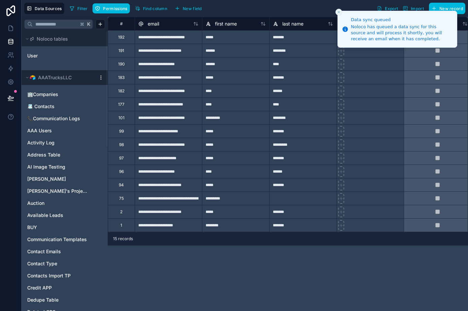
click at [100, 76] on html "Data sync queued Noloco has queued a data sync for this source and will process…" at bounding box center [234, 155] width 468 height 311
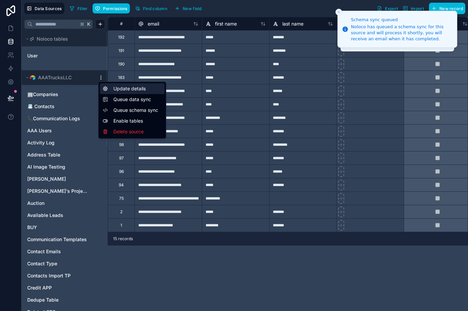
click at [131, 89] on div "Update details" at bounding box center [132, 88] width 65 height 11
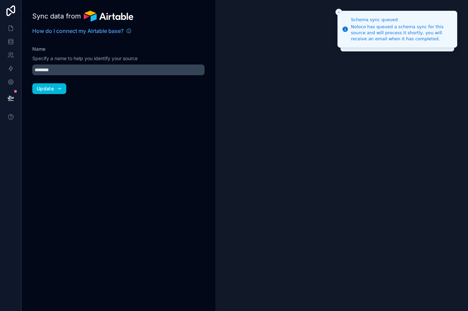
click at [379, 76] on div at bounding box center [341, 155] width 253 height 311
type input "**********"
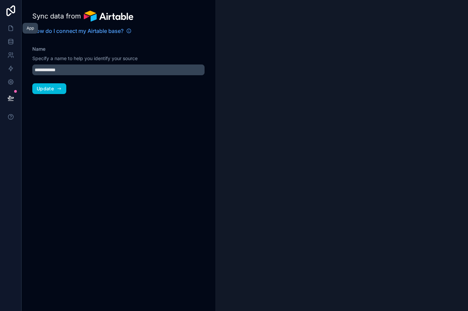
click at [13, 25] on icon at bounding box center [10, 28] width 7 height 7
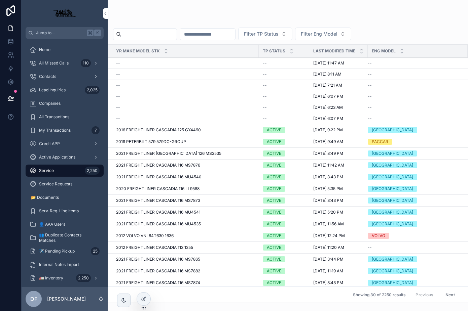
click at [141, 300] on icon at bounding box center [143, 299] width 5 height 5
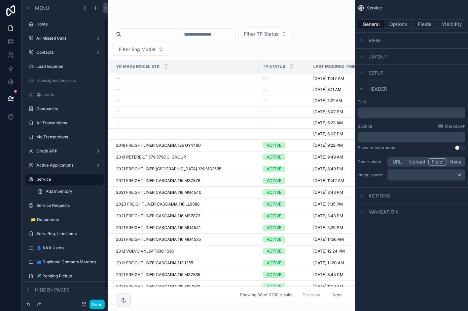
scroll to position [21, 0]
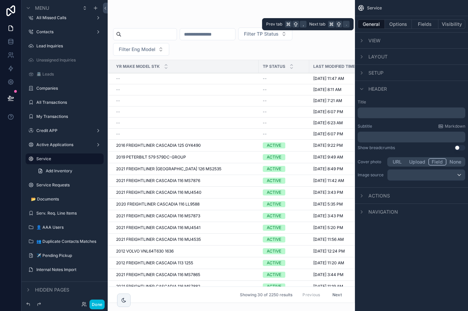
click at [427, 23] on button "Fields" at bounding box center [425, 24] width 27 height 9
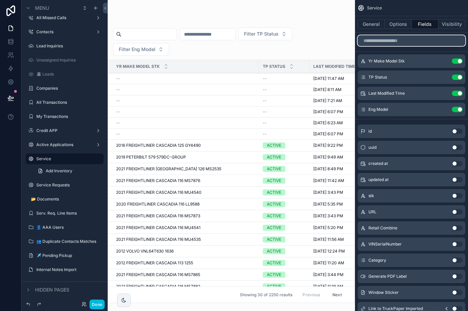
click at [408, 40] on input "scrollable content" at bounding box center [411, 40] width 108 height 11
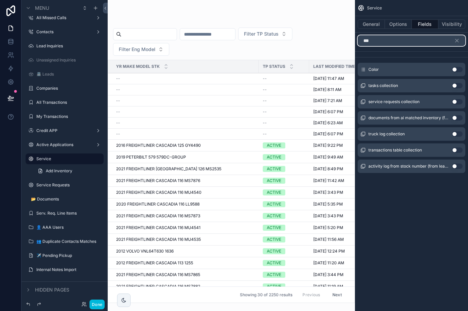
type input "***"
click at [455, 69] on button "Use setting" at bounding box center [457, 69] width 11 height 5
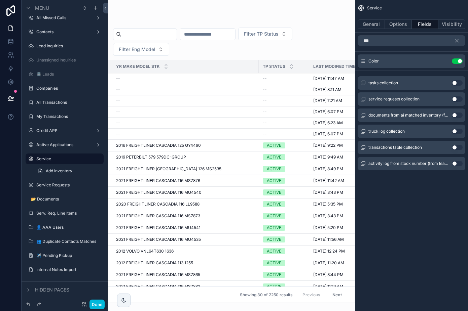
click at [94, 306] on button "Done" at bounding box center [96, 305] width 15 height 10
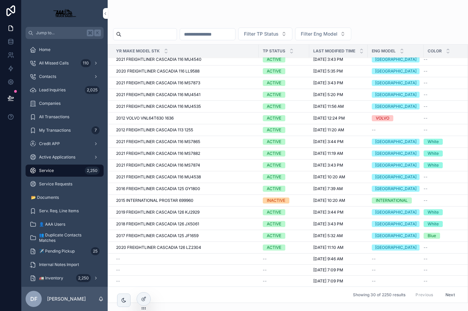
scroll to position [0, 0]
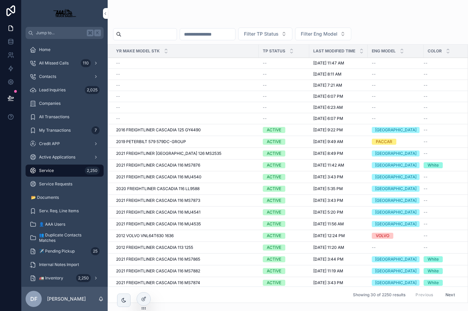
click at [361, 50] on icon "scrollable content" at bounding box center [361, 49] width 4 height 4
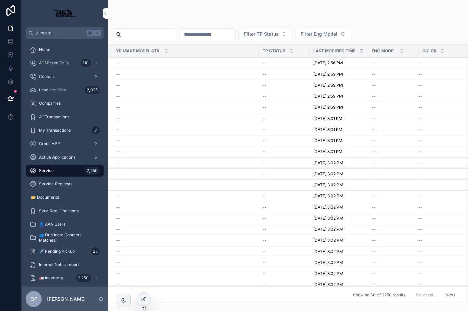
click at [361, 50] on icon "scrollable content" at bounding box center [361, 49] width 4 height 4
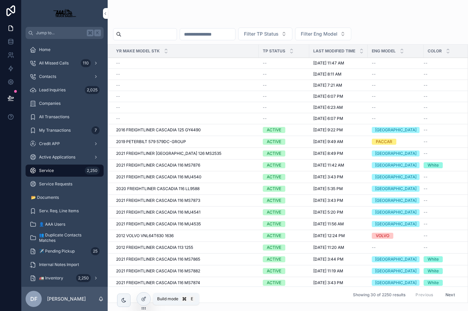
click at [144, 302] on div at bounding box center [143, 299] width 13 height 13
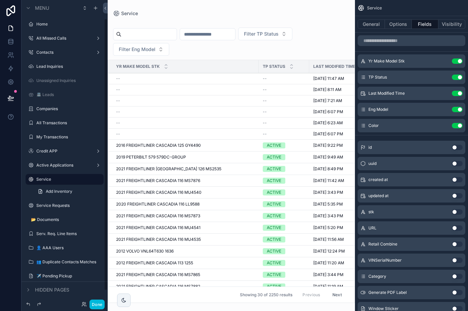
scroll to position [21, 0]
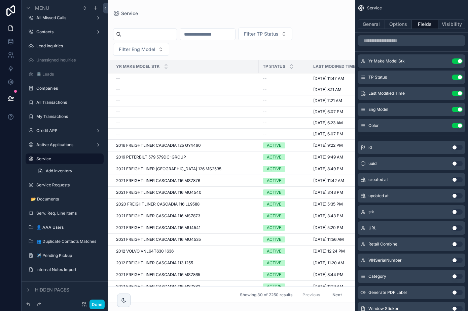
click at [400, 27] on button "Options" at bounding box center [398, 24] width 27 height 9
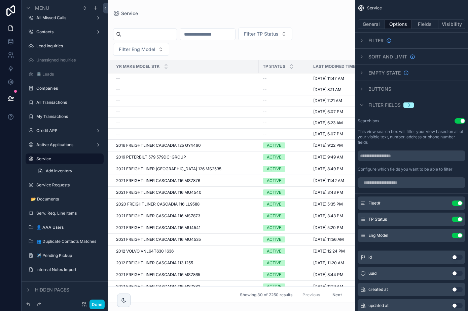
click at [362, 107] on icon "scrollable content" at bounding box center [361, 105] width 5 height 5
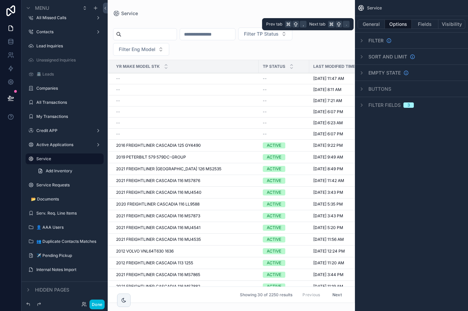
click at [448, 26] on button "Visibility" at bounding box center [451, 24] width 27 height 9
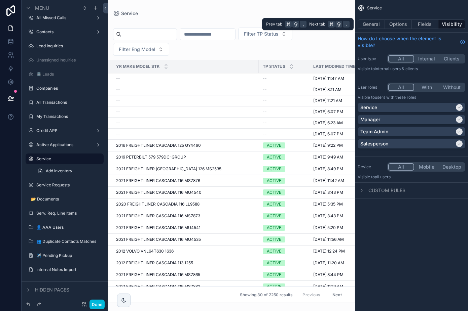
click at [430, 26] on button "Fields" at bounding box center [425, 24] width 27 height 9
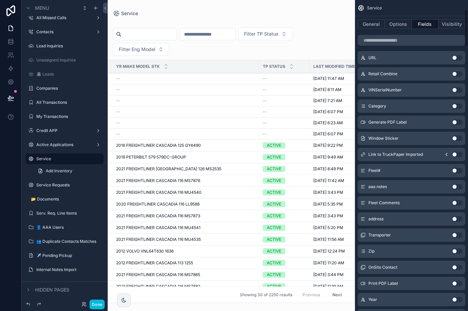
scroll to position [0, 0]
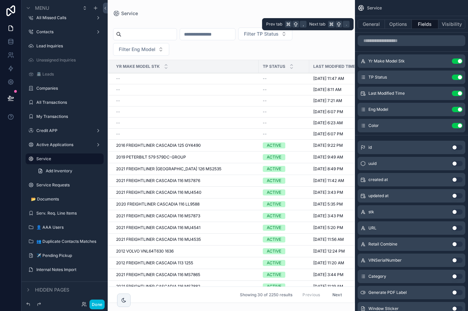
click at [397, 28] on button "Options" at bounding box center [398, 24] width 27 height 9
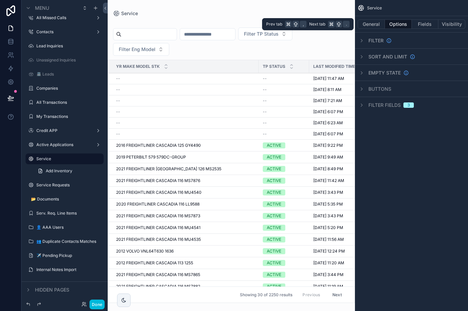
click at [374, 24] on button "General" at bounding box center [370, 24] width 27 height 9
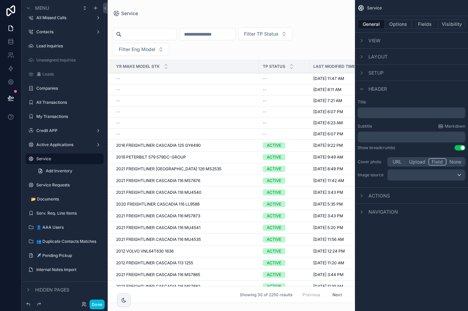
click at [362, 89] on icon "scrollable content" at bounding box center [361, 88] width 3 height 1
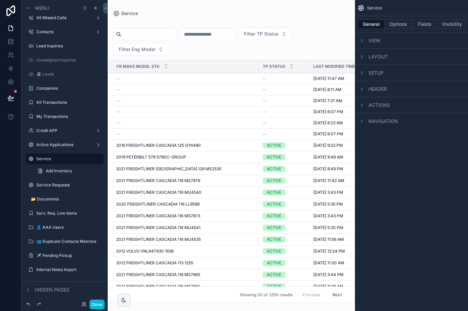
click at [362, 122] on icon "scrollable content" at bounding box center [361, 121] width 5 height 5
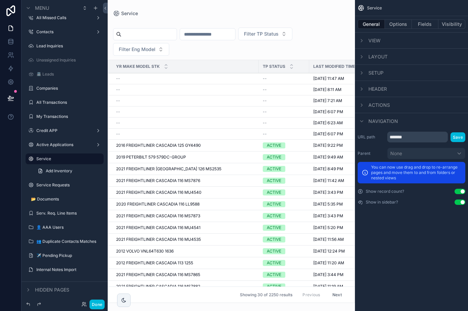
click at [362, 122] on icon "scrollable content" at bounding box center [361, 121] width 5 height 5
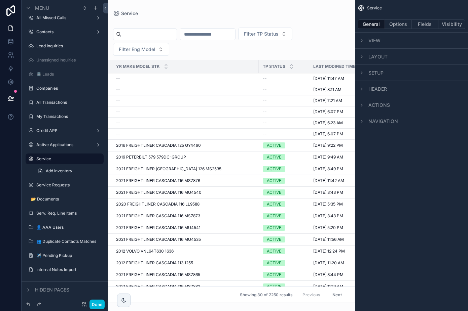
click at [362, 107] on icon "scrollable content" at bounding box center [361, 105] width 5 height 5
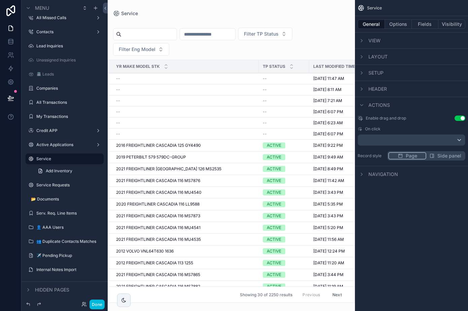
click at [363, 108] on icon "scrollable content" at bounding box center [361, 105] width 5 height 5
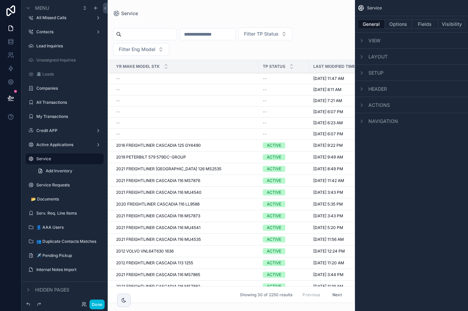
click at [362, 88] on icon "scrollable content" at bounding box center [361, 89] width 1 height 3
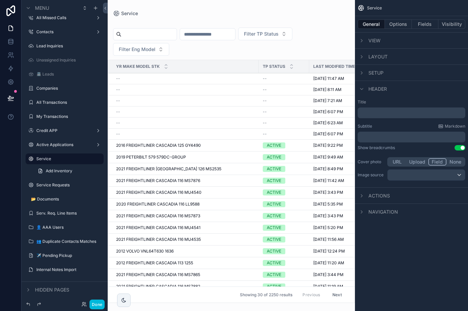
click at [362, 88] on icon "scrollable content" at bounding box center [361, 88] width 3 height 1
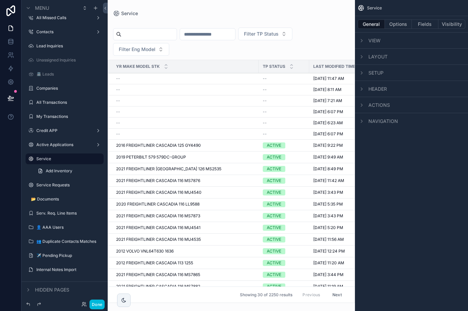
click at [362, 72] on icon "scrollable content" at bounding box center [361, 73] width 1 height 3
click at [362, 72] on icon "scrollable content" at bounding box center [361, 72] width 5 height 5
click at [362, 53] on div "scrollable content" at bounding box center [361, 57] width 8 height 8
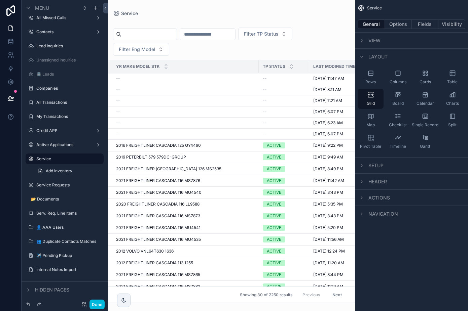
click at [362, 53] on div "scrollable content" at bounding box center [361, 57] width 8 height 8
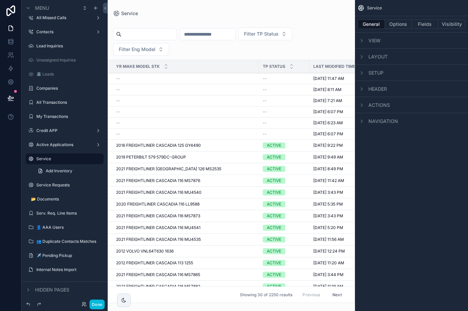
click at [361, 39] on icon "scrollable content" at bounding box center [361, 40] width 5 height 5
click at [361, 40] on icon "scrollable content" at bounding box center [361, 40] width 5 height 5
click at [397, 22] on button "Options" at bounding box center [398, 24] width 27 height 9
click at [363, 41] on icon "scrollable content" at bounding box center [361, 40] width 5 height 5
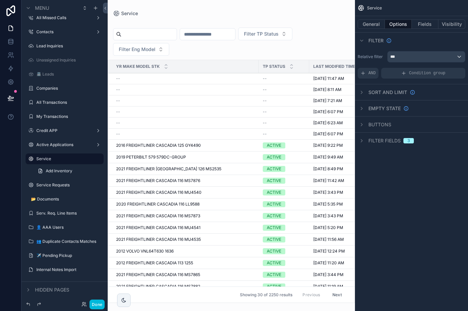
click at [363, 41] on icon "scrollable content" at bounding box center [361, 40] width 5 height 5
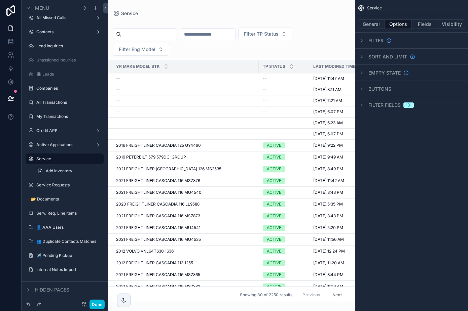
click at [361, 56] on icon "scrollable content" at bounding box center [361, 56] width 5 height 5
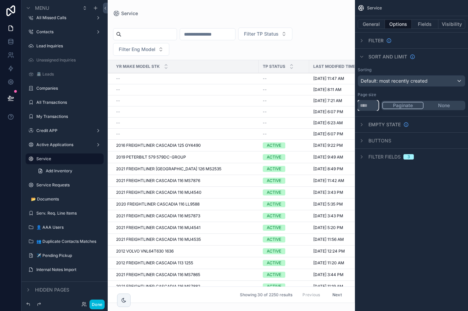
drag, startPoint x: 374, startPoint y: 104, endPoint x: 359, endPoint y: 103, distance: 15.5
click at [359, 103] on input "**" at bounding box center [367, 105] width 21 height 11
type input "**"
click at [101, 307] on button "Done" at bounding box center [96, 305] width 15 height 10
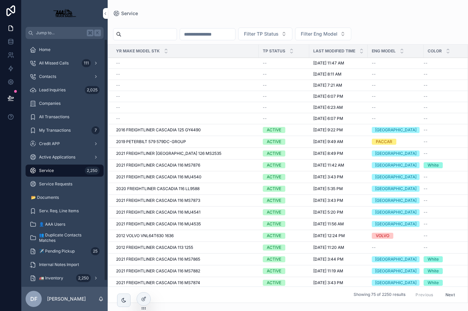
click at [58, 90] on span "Lead Inquiries" at bounding box center [52, 89] width 27 height 5
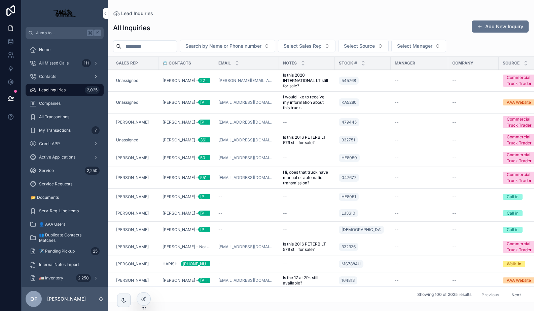
click at [48, 167] on div "Service 2,250" at bounding box center [65, 170] width 70 height 11
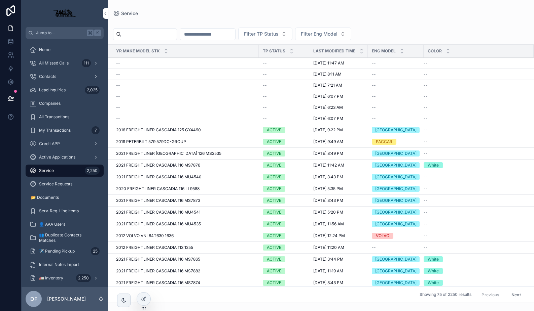
click at [143, 296] on div at bounding box center [143, 299] width 13 height 13
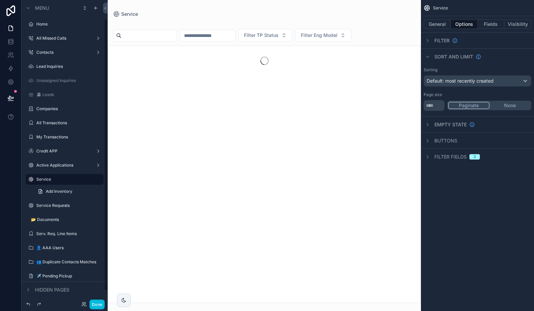
scroll to position [21, 0]
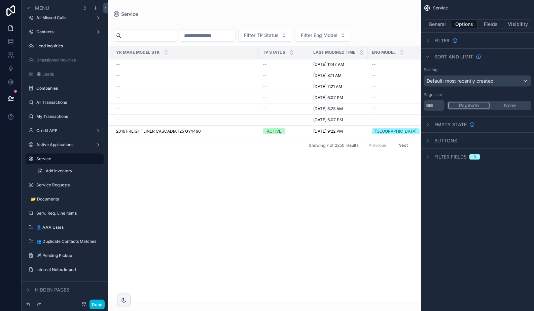
click at [449, 158] on span "Filter fields" at bounding box center [450, 157] width 32 height 7
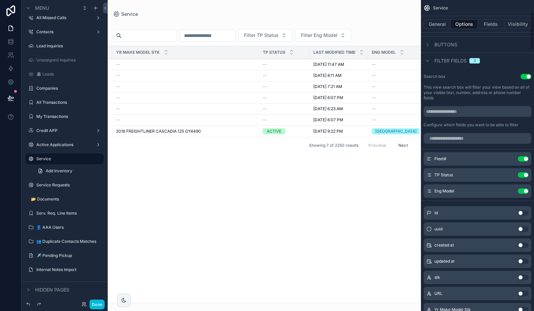
scroll to position [97, 0]
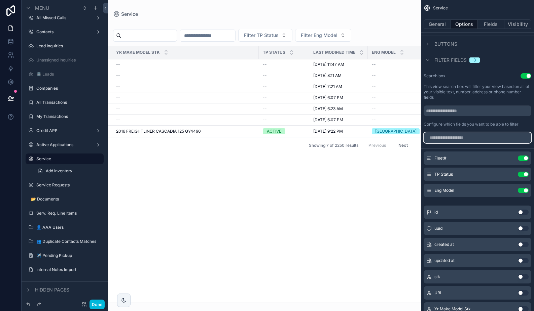
click at [448, 140] on input "scrollable content" at bounding box center [477, 137] width 108 height 11
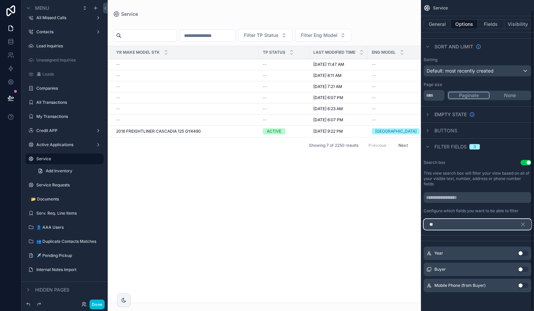
scroll to position [10, 0]
type input "**"
click at [467, 254] on button "Use setting" at bounding box center [522, 253] width 11 height 5
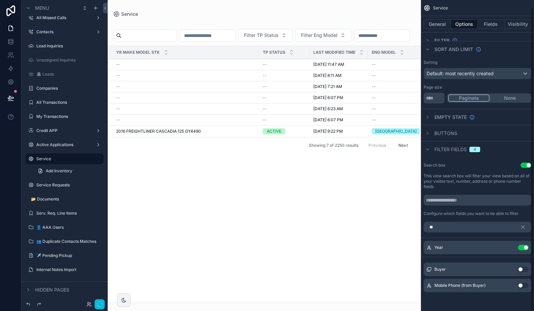
scroll to position [7, 0]
click at [467, 229] on icon "scrollable content" at bounding box center [522, 227] width 6 height 6
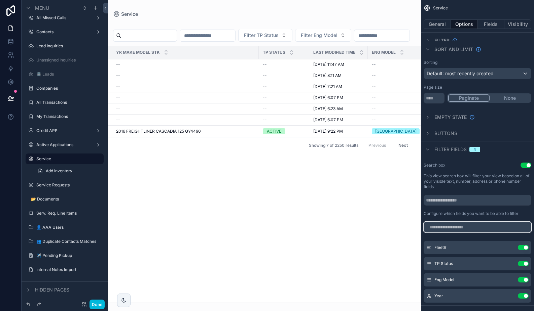
click at [467, 228] on input "scrollable content" at bounding box center [477, 227] width 108 height 11
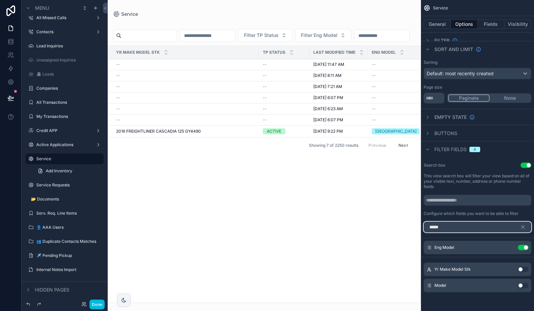
type input "*****"
click at [467, 287] on button "Use setting" at bounding box center [522, 285] width 11 height 5
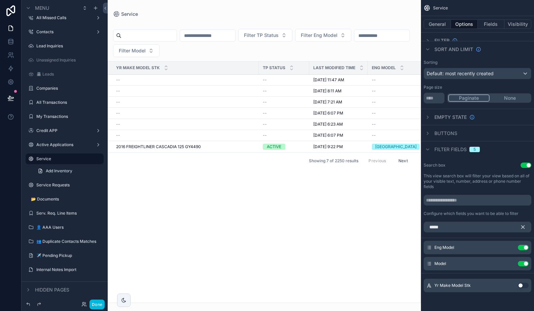
click at [467, 227] on icon "scrollable content" at bounding box center [522, 227] width 3 height 3
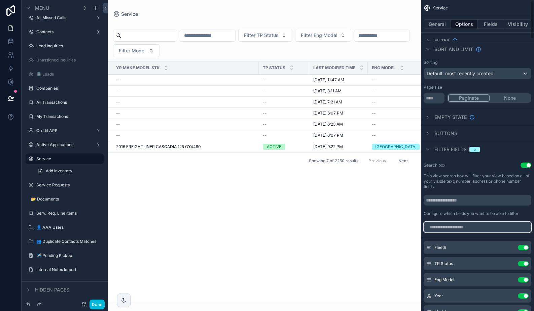
click at [467, 230] on input "scrollable content" at bounding box center [477, 227] width 108 height 11
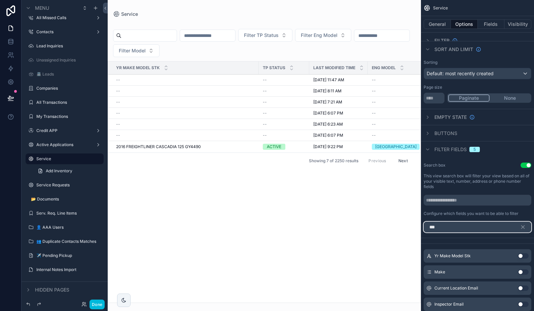
scroll to position [0, 0]
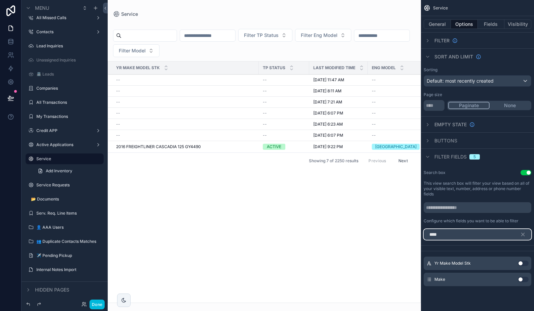
type input "****"
click at [467, 280] on button "Use setting" at bounding box center [522, 279] width 11 height 5
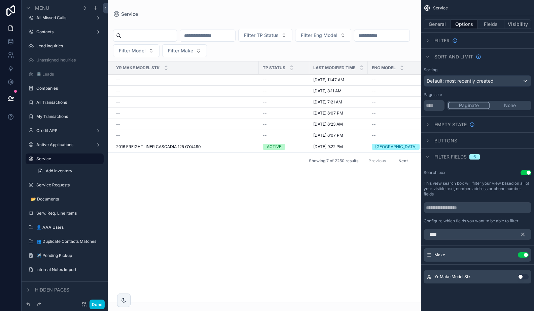
click at [467, 235] on icon "scrollable content" at bounding box center [522, 235] width 6 height 6
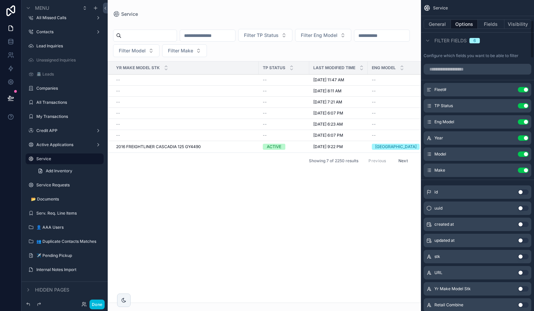
scroll to position [166, 0]
click at [97, 306] on button "Done" at bounding box center [96, 305] width 15 height 10
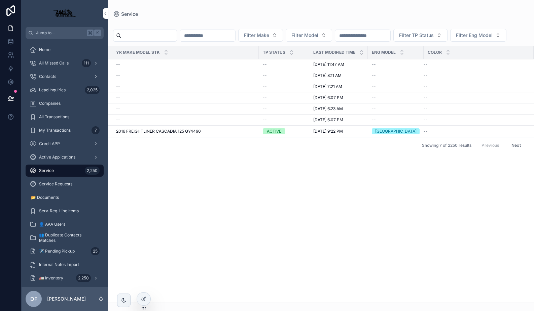
click at [217, 36] on input "scrollable content" at bounding box center [207, 35] width 55 height 9
click at [269, 35] on span "Filter Make" at bounding box center [256, 35] width 25 height 7
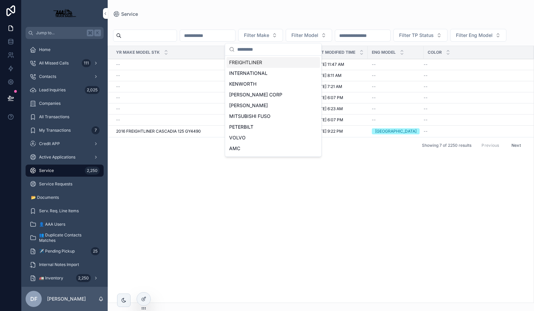
click at [215, 34] on input "scrollable content" at bounding box center [207, 35] width 55 height 9
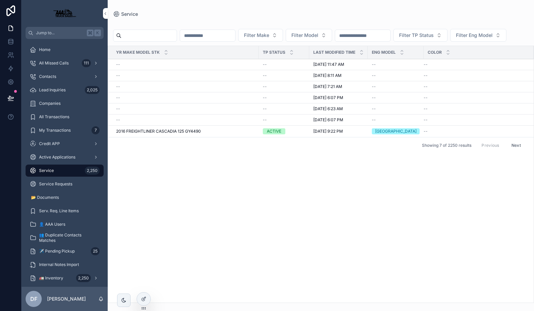
click at [315, 31] on button "Filter Model" at bounding box center [308, 35] width 46 height 13
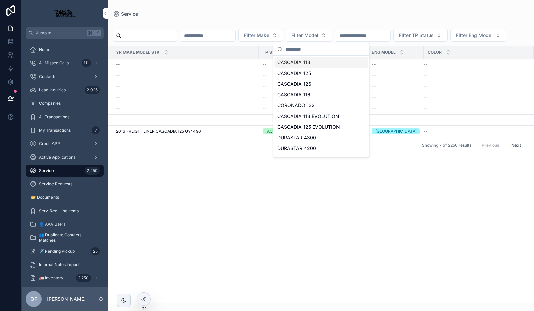
click at [269, 31] on button "Filter Make" at bounding box center [260, 35] width 45 height 13
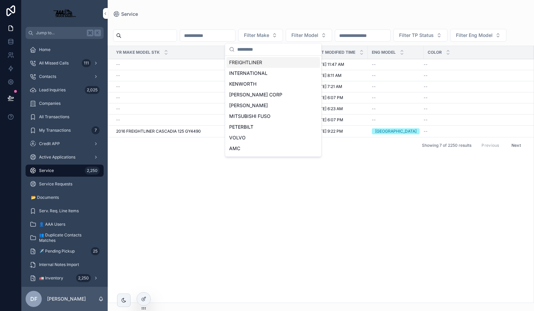
click at [235, 36] on input "scrollable content" at bounding box center [207, 35] width 55 height 9
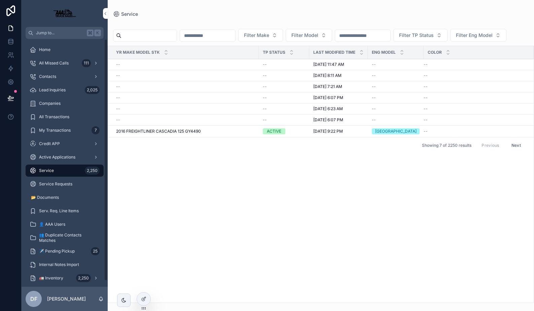
click at [57, 157] on span "Active Applications" at bounding box center [57, 157] width 36 height 5
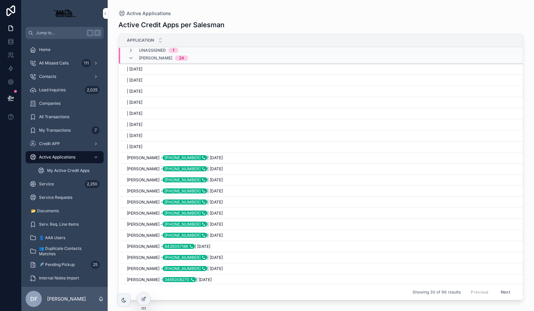
click at [59, 182] on div "Service 2,250" at bounding box center [65, 184] width 70 height 11
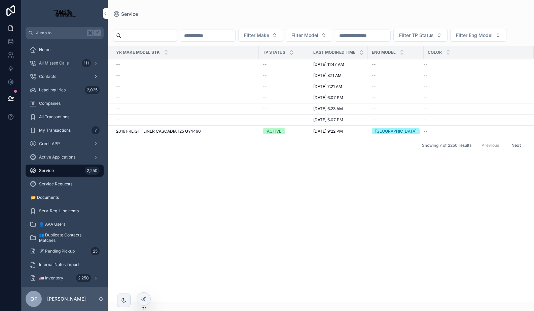
click at [269, 33] on span "Filter Make" at bounding box center [256, 35] width 25 height 7
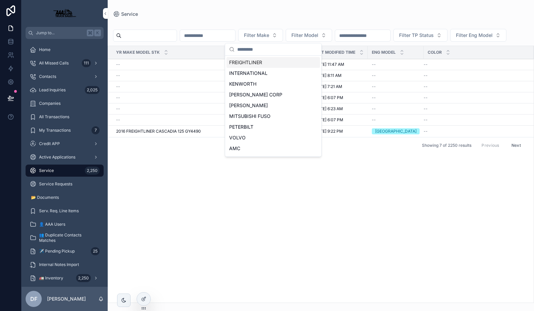
click at [258, 63] on div "FREIGHTLINER" at bounding box center [272, 62] width 93 height 11
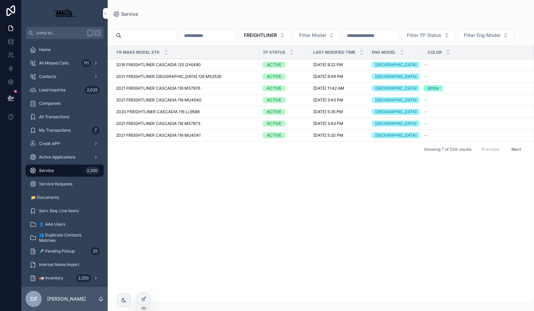
click at [277, 36] on span "FREIGHTLINER" at bounding box center [260, 35] width 33 height 7
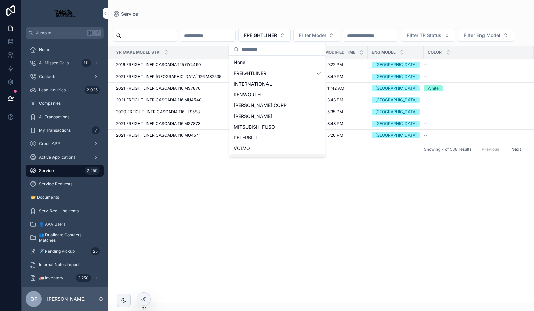
click at [295, 209] on div "Yr Make Model Stk TP Status Last Modified Time Eng Model Color 2016 FREIGHTLINE…" at bounding box center [320, 174] width 425 height 257
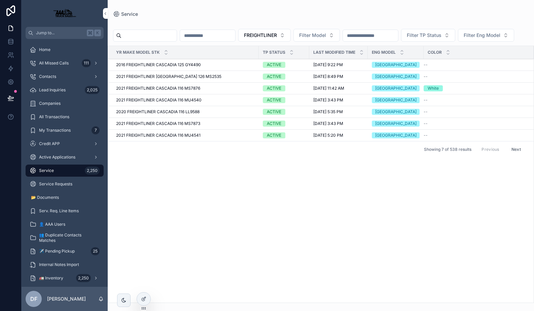
click at [326, 32] on span "Filter Model" at bounding box center [312, 35] width 27 height 7
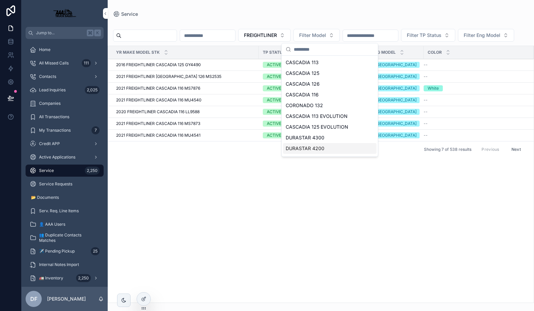
click at [356, 233] on div "Yr Make Model Stk TP Status Last Modified Time Eng Model Color 2016 FREIGHTLINE…" at bounding box center [320, 174] width 425 height 257
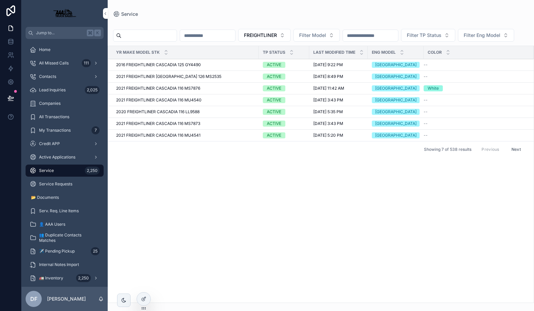
click at [325, 30] on button "Filter Model" at bounding box center [316, 35] width 46 height 13
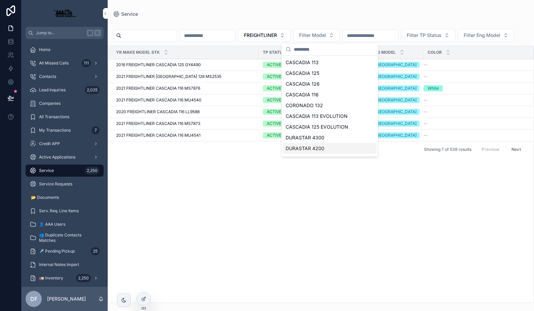
click at [364, 255] on div "Yr Make Model Stk TP Status Last Modified Time Eng Model Color 2016 FREIGHTLINE…" at bounding box center [320, 174] width 425 height 257
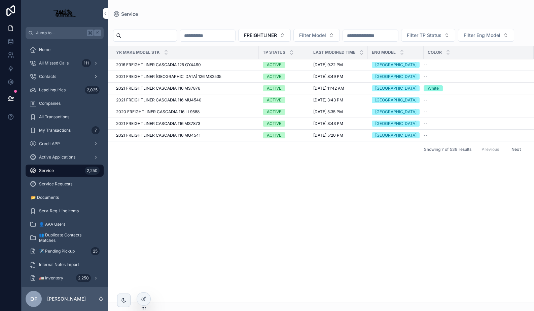
click at [215, 37] on input "scrollable content" at bounding box center [207, 35] width 55 height 9
click at [146, 295] on div at bounding box center [143, 299] width 13 height 13
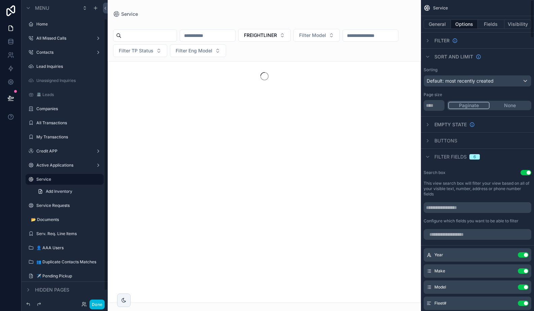
scroll to position [21, 0]
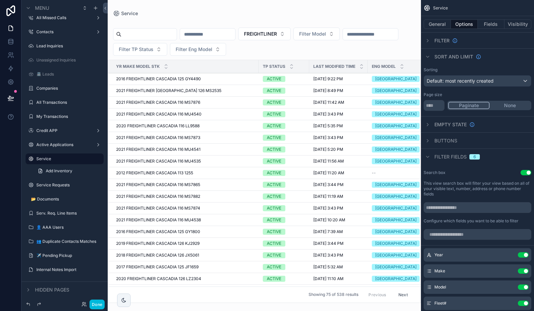
click at [428, 55] on icon "scrollable content" at bounding box center [427, 56] width 5 height 5
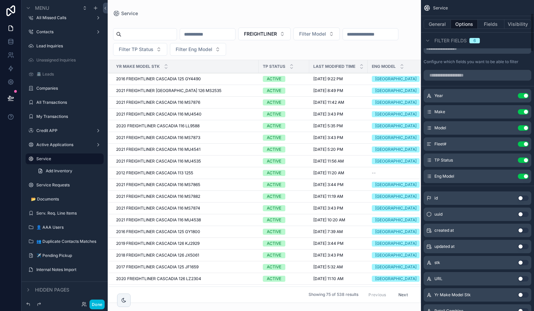
scroll to position [109, 0]
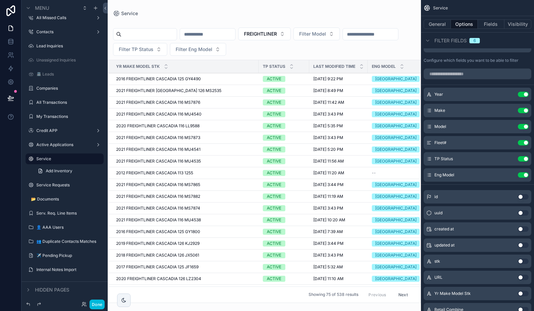
click at [467, 93] on button "Use setting" at bounding box center [522, 94] width 11 height 5
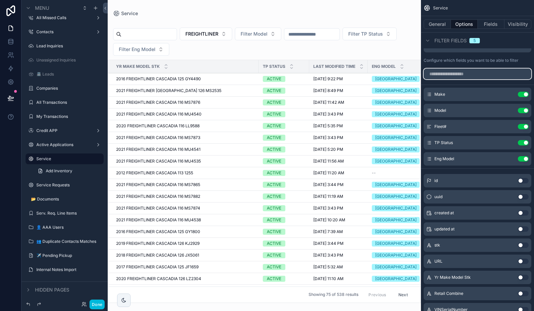
click at [467, 71] on input "scrollable content" at bounding box center [477, 74] width 108 height 11
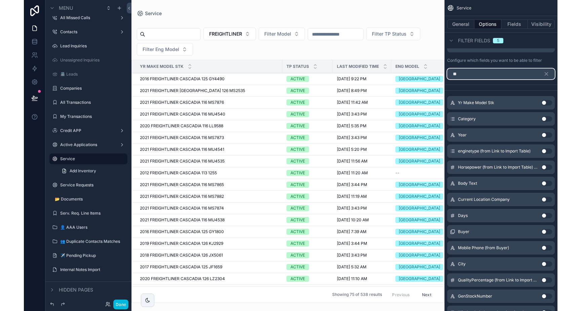
scroll to position [0, 0]
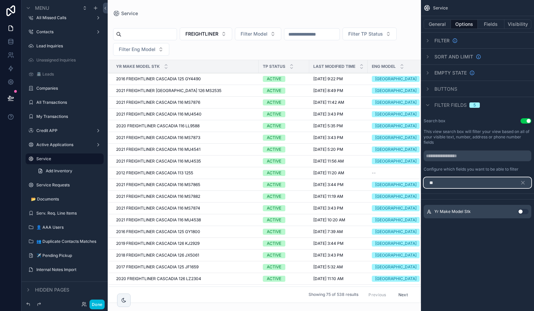
type input "*"
type input "****"
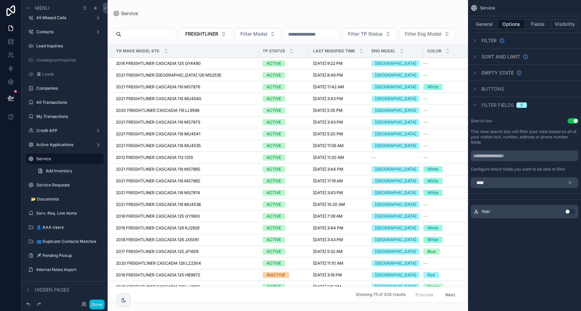
click at [321, 33] on div "scrollable content" at bounding box center [288, 155] width 360 height 311
click at [321, 33] on input "scrollable content" at bounding box center [311, 34] width 55 height 9
click at [467, 106] on div "scrollable content" at bounding box center [475, 105] width 8 height 8
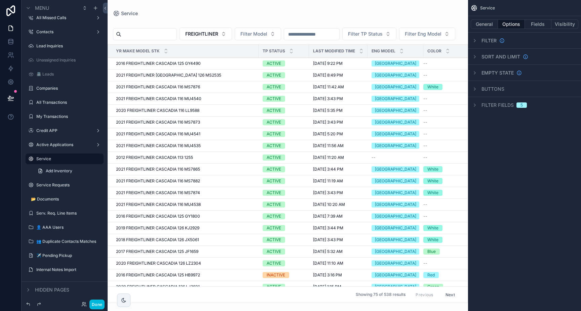
click at [467, 106] on div "scrollable content" at bounding box center [475, 105] width 8 height 8
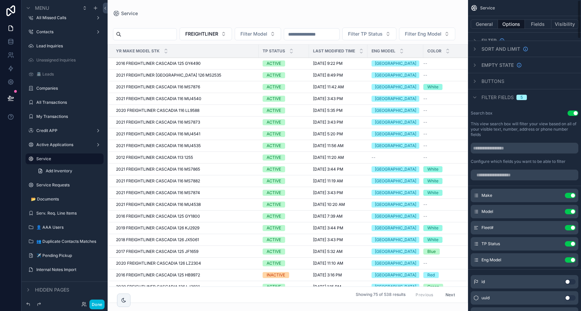
scroll to position [8, 0]
click at [467, 175] on input "scrollable content" at bounding box center [525, 174] width 108 height 11
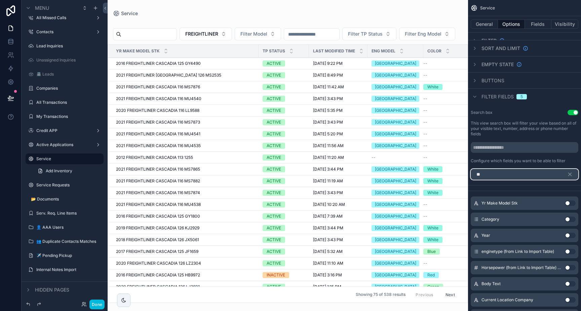
scroll to position [0, 0]
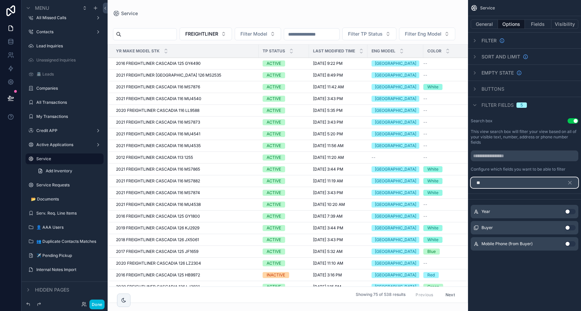
type input "**"
click at [467, 213] on button "Use setting" at bounding box center [570, 211] width 11 height 5
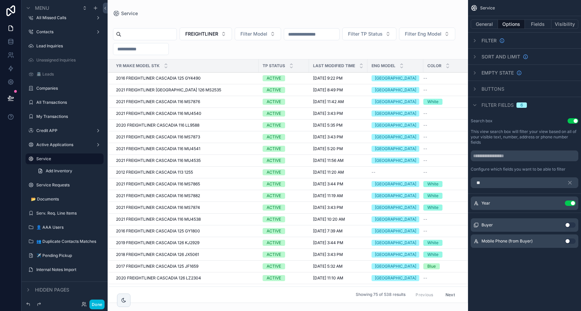
click at [168, 52] on input "scrollable content" at bounding box center [140, 48] width 55 height 9
click at [102, 303] on button "Done" at bounding box center [96, 305] width 15 height 10
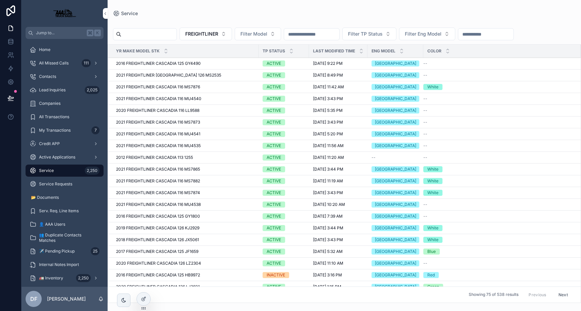
click at [467, 34] on input "scrollable content" at bounding box center [485, 34] width 55 height 9
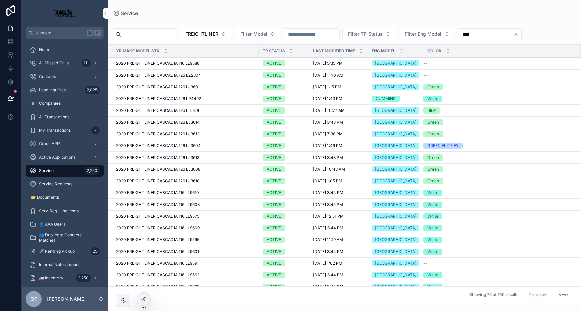
type input "****"
click at [467, 32] on icon "Clear" at bounding box center [515, 34] width 5 height 5
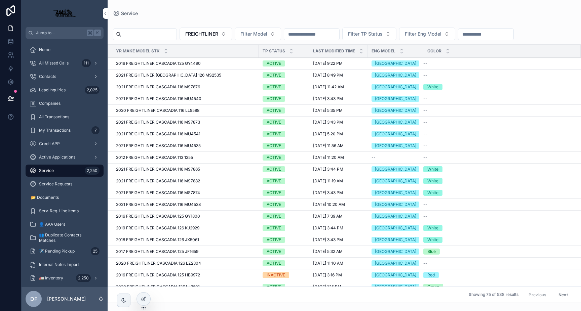
click at [467, 35] on input "scrollable content" at bounding box center [485, 34] width 55 height 9
click at [467, 35] on div "FREIGHTLINER Filter Model Filter TP Status Filter Eng Model" at bounding box center [344, 34] width 473 height 13
click at [467, 31] on input "scrollable content" at bounding box center [485, 34] width 55 height 9
click at [147, 297] on div at bounding box center [143, 299] width 13 height 13
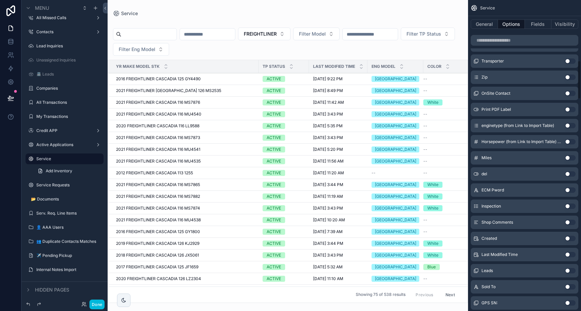
scroll to position [492, 0]
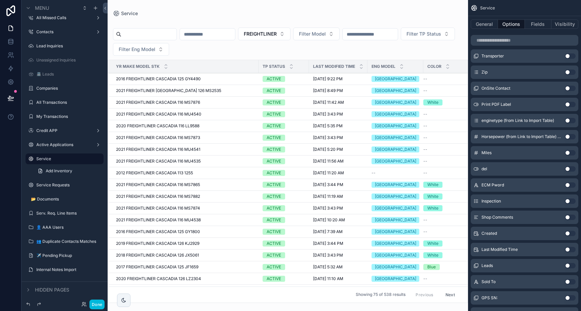
click at [152, 32] on div "scrollable content" at bounding box center [288, 155] width 360 height 311
click at [152, 35] on input "scrollable content" at bounding box center [148, 34] width 55 height 9
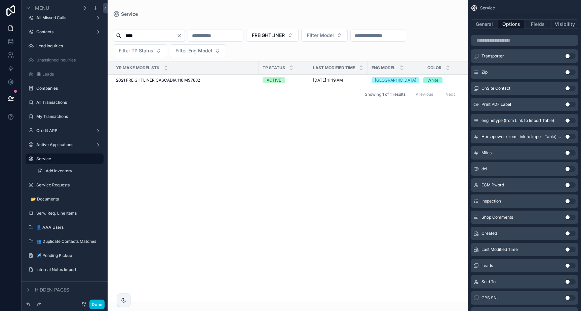
type input "****"
click at [180, 79] on span "2021 FREIGHTLINER CASCADIA 116 MS7882" at bounding box center [158, 80] width 84 height 5
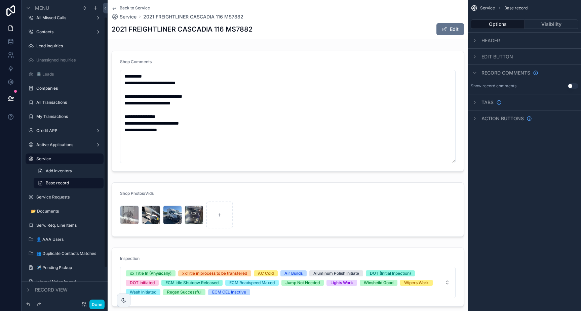
click at [100, 301] on button "Done" at bounding box center [96, 305] width 15 height 10
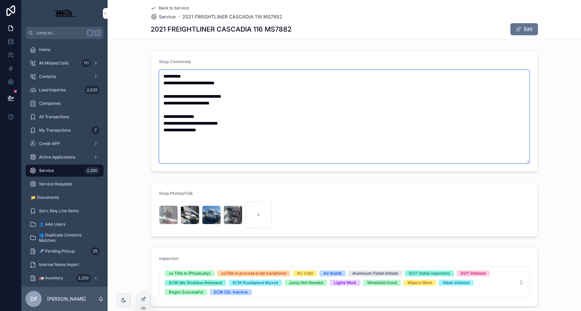
click at [280, 115] on textarea "**********" at bounding box center [344, 116] width 371 height 93
drag, startPoint x: 219, startPoint y: 135, endPoint x: 152, endPoint y: 73, distance: 91.4
click at [152, 73] on form "**********" at bounding box center [344, 111] width 387 height 120
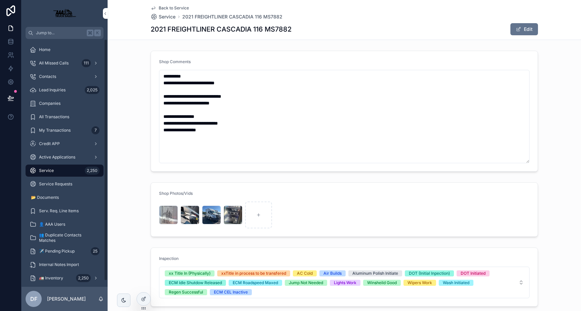
click at [56, 186] on span "Service Requests" at bounding box center [55, 184] width 33 height 5
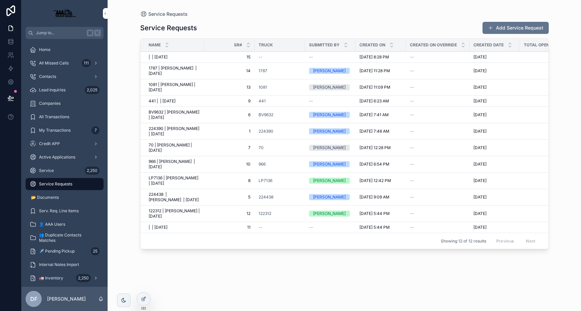
click at [467, 29] on button "Add Service Request" at bounding box center [516, 28] width 66 height 12
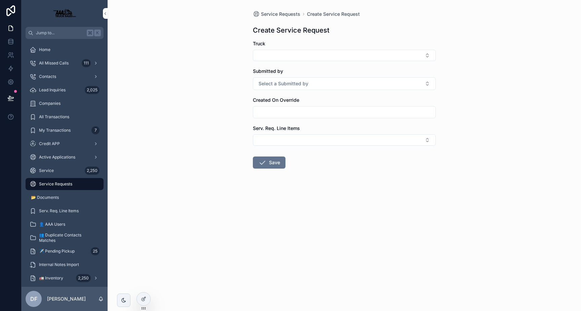
click at [296, 59] on button "Select Button" at bounding box center [344, 55] width 183 height 11
type input "******"
click at [464, 78] on div "Service Requests Create Service Request Create Service Request Truck Submitted …" at bounding box center [344, 155] width 473 height 311
click at [368, 56] on button "Select Button" at bounding box center [344, 55] width 183 height 11
click at [306, 79] on span "HE8050" at bounding box center [309, 82] width 18 height 7
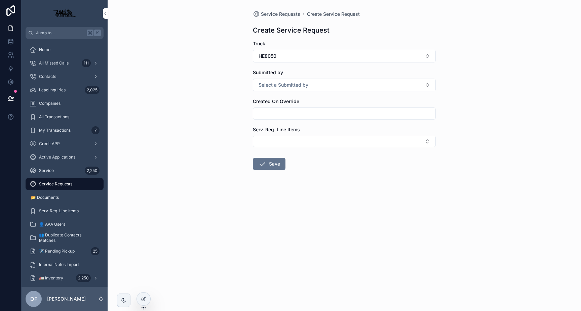
click at [298, 82] on span "Select a Submitted by" at bounding box center [284, 85] width 50 height 7
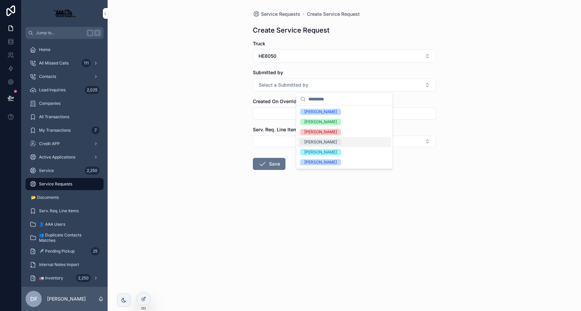
click at [333, 143] on span "[PERSON_NAME]" at bounding box center [320, 142] width 41 height 6
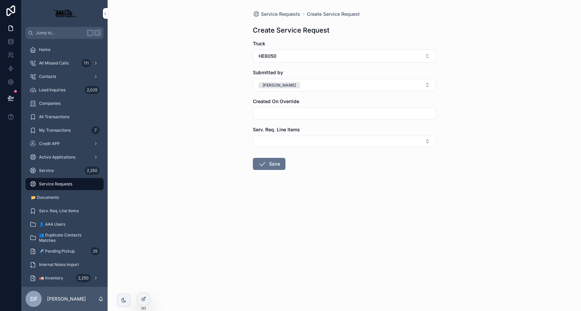
click at [329, 108] on div "scrollable content" at bounding box center [344, 114] width 183 height 12
click at [320, 143] on button "Select Button" at bounding box center [344, 141] width 183 height 11
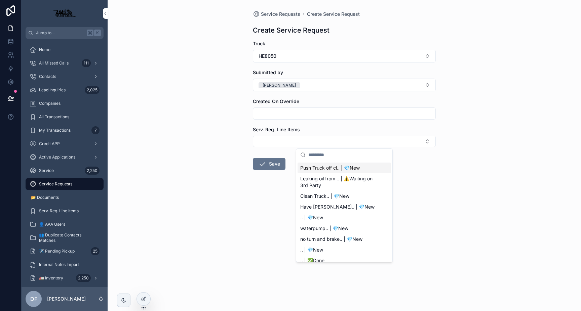
paste input "**********"
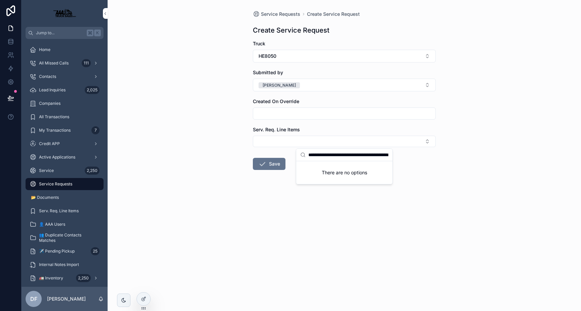
scroll to position [0, 33]
type input "**********"
click at [277, 163] on button "Save" at bounding box center [269, 164] width 33 height 12
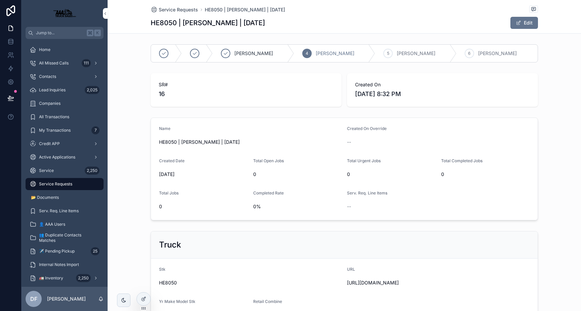
click at [217, 9] on span "HE8050 | [PERSON_NAME] | [DATE]" at bounding box center [245, 9] width 80 height 7
click at [178, 10] on span "Service Requests" at bounding box center [178, 9] width 39 height 7
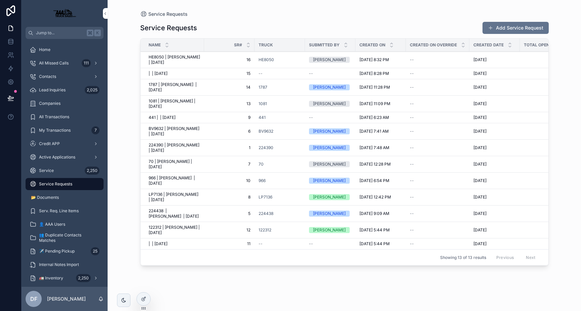
click at [467, 28] on button "Add Service Request" at bounding box center [516, 28] width 66 height 12
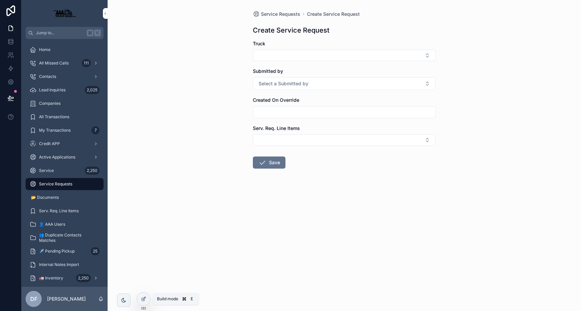
click at [146, 298] on icon at bounding box center [143, 299] width 5 height 5
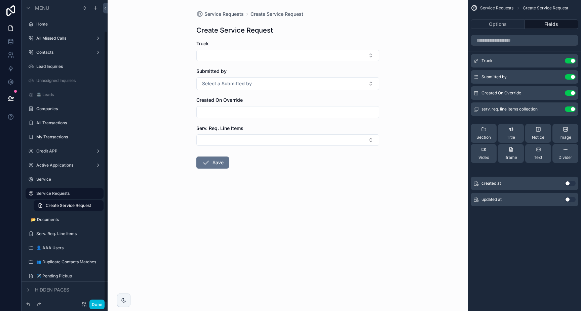
scroll to position [34, 0]
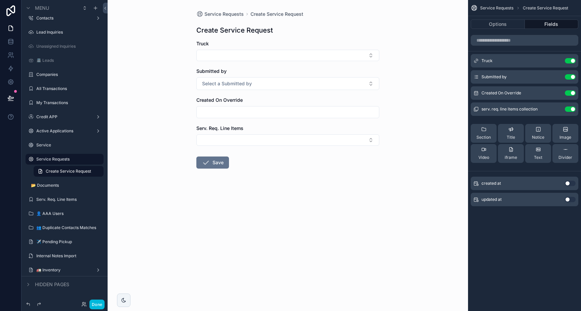
click at [316, 144] on button "Select Button" at bounding box center [287, 139] width 183 height 11
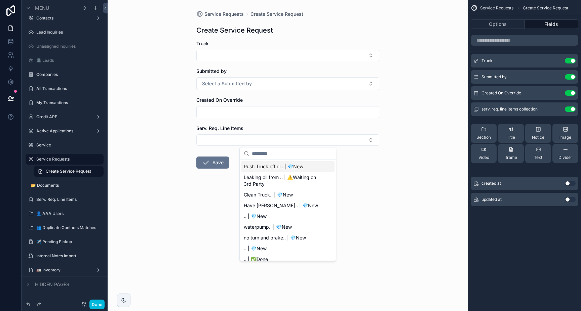
click at [383, 174] on div "Service Requests Create Service Request Create Service Request Truck Submitted …" at bounding box center [288, 106] width 194 height 212
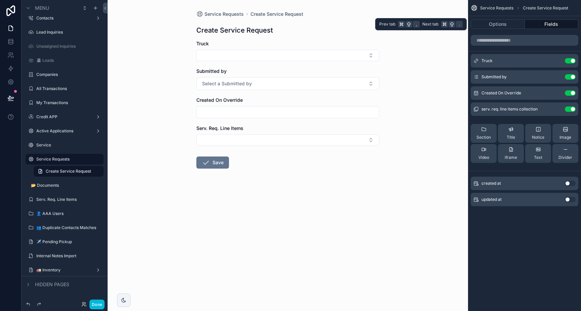
click at [467, 26] on button "Fields" at bounding box center [552, 24] width 54 height 9
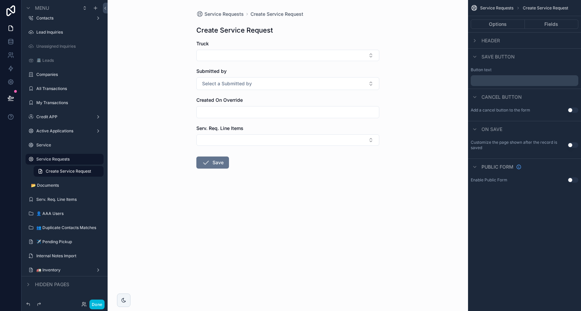
click at [467, 25] on button "Fields" at bounding box center [552, 24] width 54 height 9
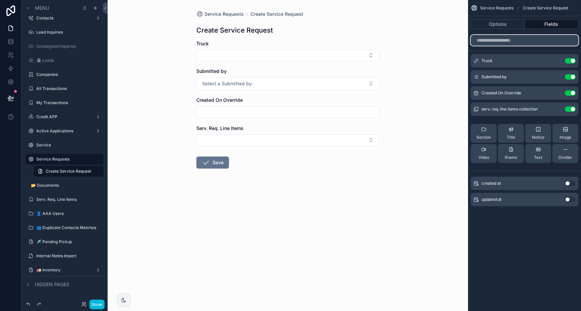
click at [467, 41] on input "scrollable content" at bounding box center [525, 40] width 108 height 11
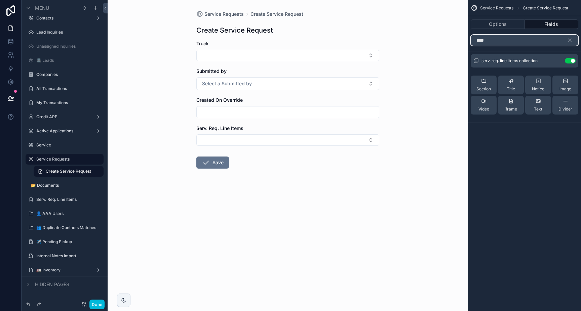
type input "****"
click at [386, 221] on div "Service Requests Create Service Request Create Service Request Truck Submitted …" at bounding box center [288, 155] width 360 height 311
click at [374, 176] on form "Truck Submitted by Select a Submitted by Created On Override Serv. Req. Line It…" at bounding box center [287, 125] width 183 height 171
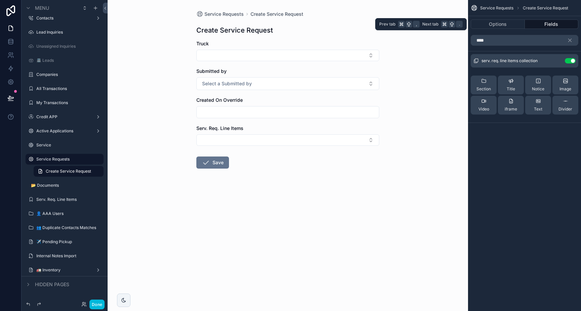
click at [467, 22] on button "Options" at bounding box center [498, 24] width 54 height 9
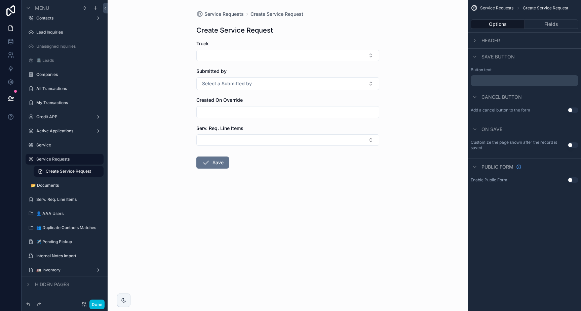
click at [325, 168] on form "Truck Submitted by Select a Submitted by Created On Override Serv. Req. Line It…" at bounding box center [287, 125] width 183 height 171
click at [96, 308] on button "Done" at bounding box center [96, 305] width 15 height 10
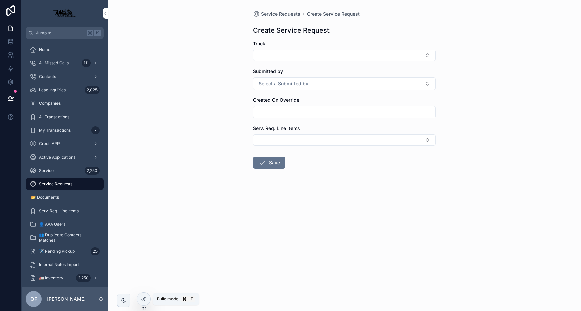
click at [145, 295] on div at bounding box center [143, 299] width 13 height 13
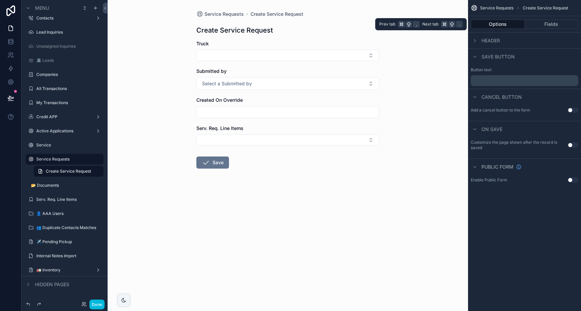
click at [467, 21] on button "Fields" at bounding box center [552, 24] width 54 height 9
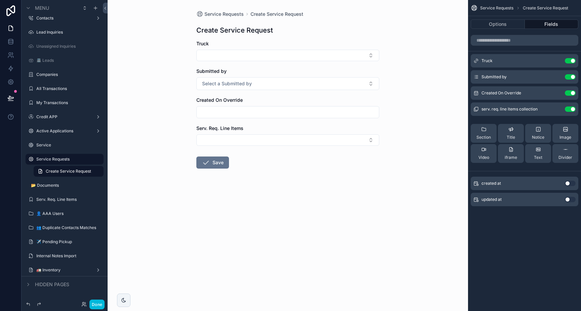
click at [467, 133] on div "Section" at bounding box center [483, 133] width 14 height 13
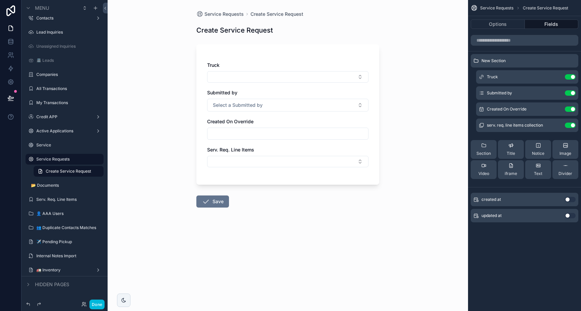
click at [467, 149] on div "Section" at bounding box center [483, 149] width 14 height 13
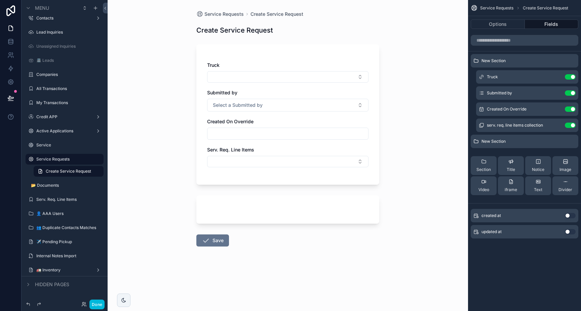
click at [276, 207] on div "scrollable content" at bounding box center [287, 210] width 183 height 28
click at [285, 208] on div "scrollable content" at bounding box center [287, 210] width 183 height 28
click at [301, 175] on div "Truck Submitted by Select a Submitted by Created On Override Serv. Req. Line It…" at bounding box center [287, 114] width 183 height 141
click at [304, 212] on div "scrollable content" at bounding box center [287, 210] width 183 height 28
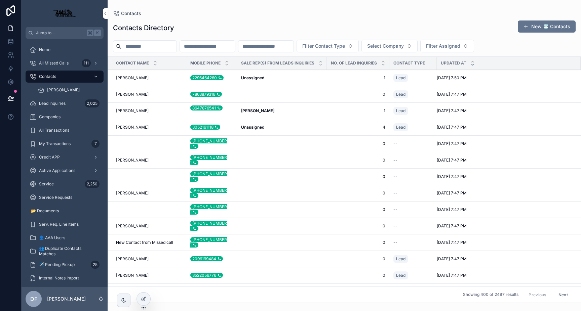
click at [56, 101] on span "Lead Inquiries" at bounding box center [52, 103] width 27 height 5
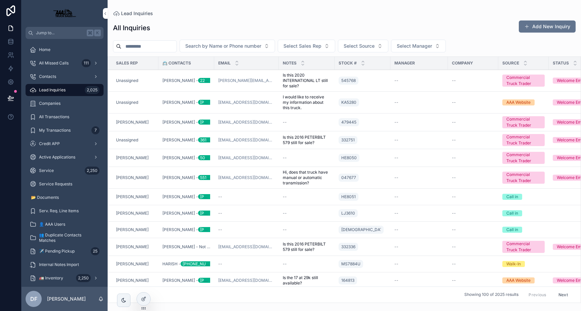
click at [42, 171] on span "Service" at bounding box center [46, 170] width 15 height 5
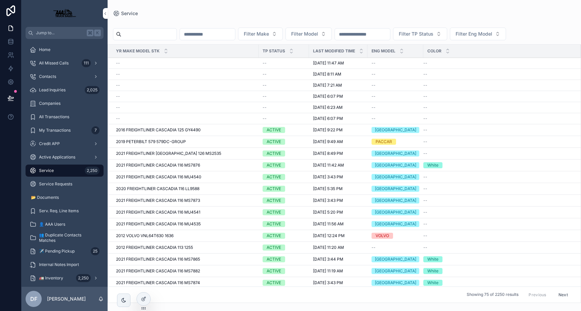
click at [152, 38] on input "scrollable content" at bounding box center [148, 34] width 55 height 9
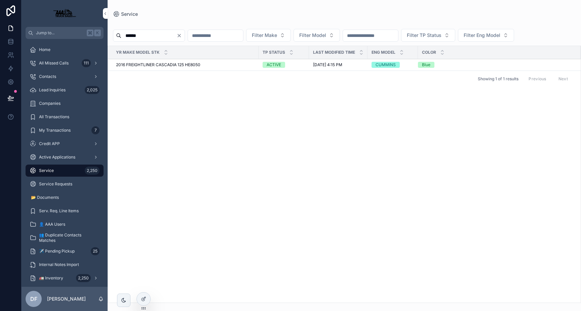
type input "******"
click at [164, 66] on span "2016 FREIGHTLINER CASCADIA 125 HE8050" at bounding box center [158, 64] width 84 height 5
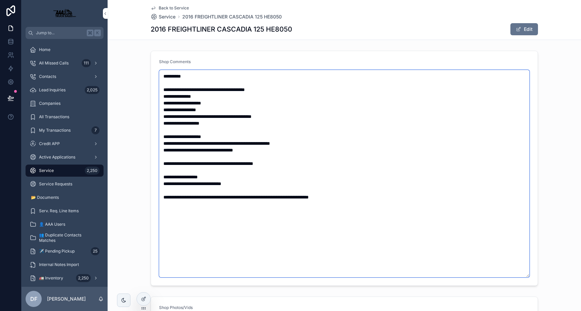
click at [212, 89] on textarea "**********" at bounding box center [344, 174] width 371 height 208
